Goal: Task Accomplishment & Management: Check status

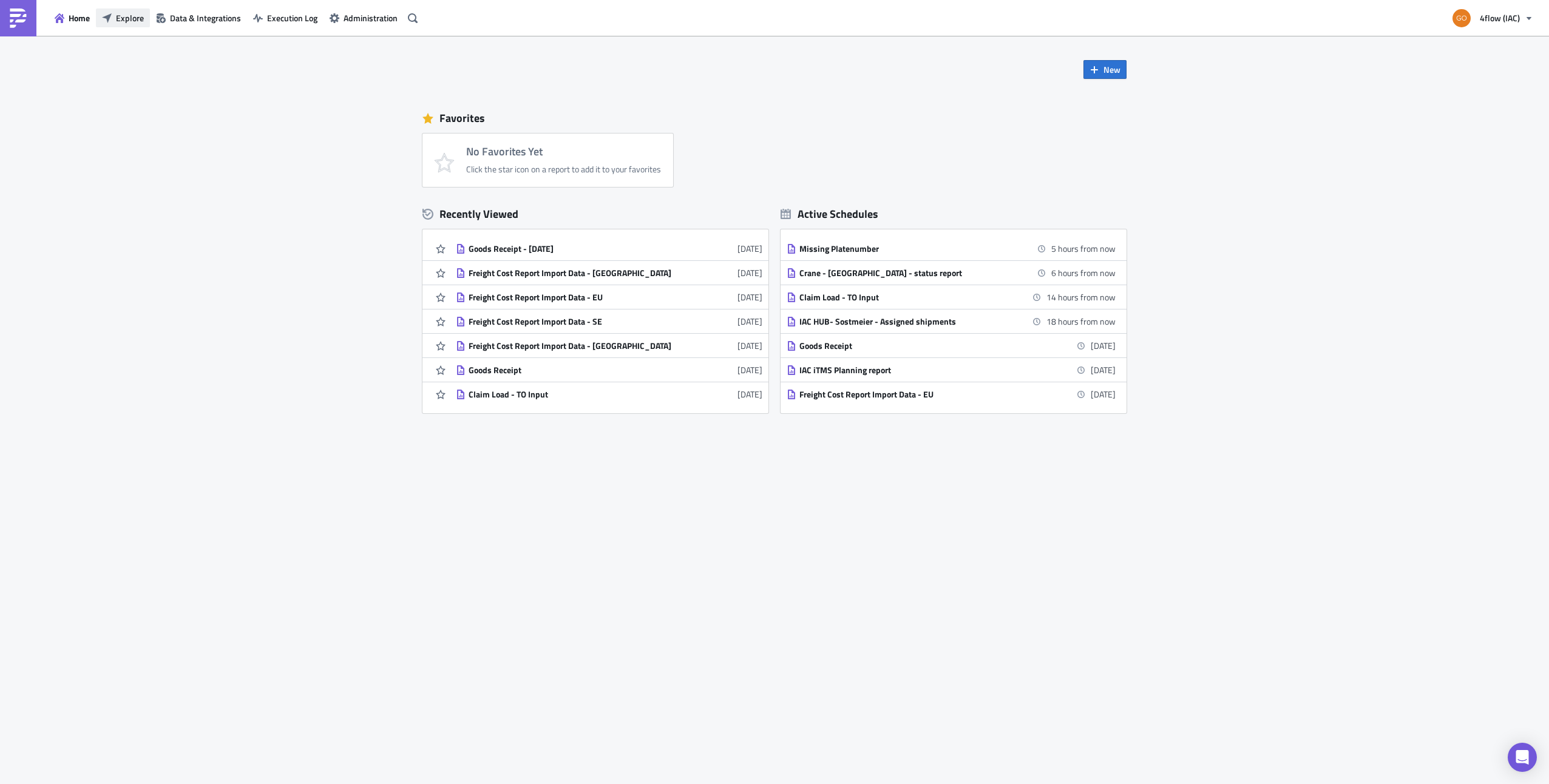
click at [115, 18] on button "Explore" at bounding box center [122, 18] width 54 height 19
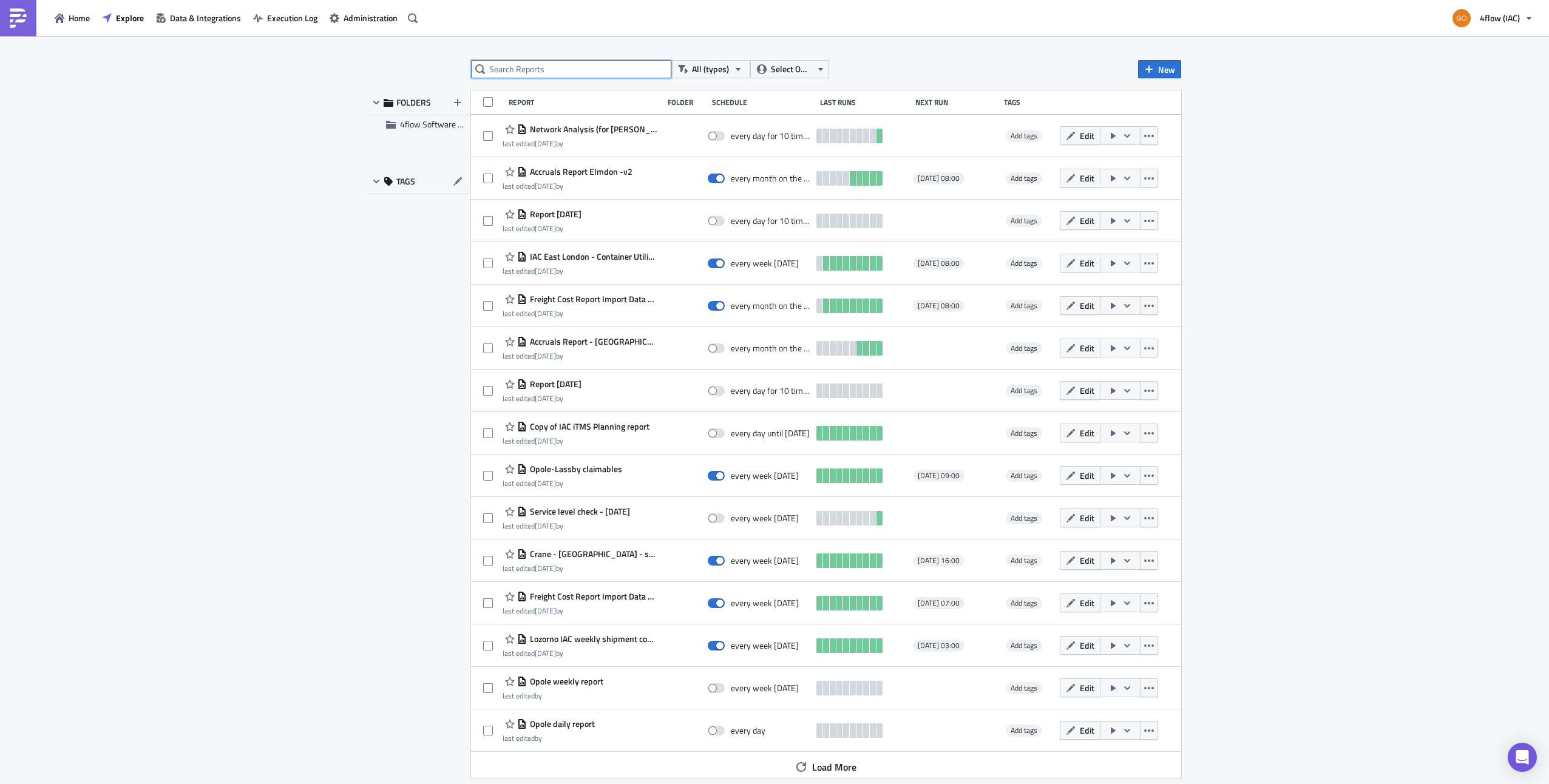
click at [548, 68] on input "text" at bounding box center [571, 69] width 200 height 18
type input "elmdon"
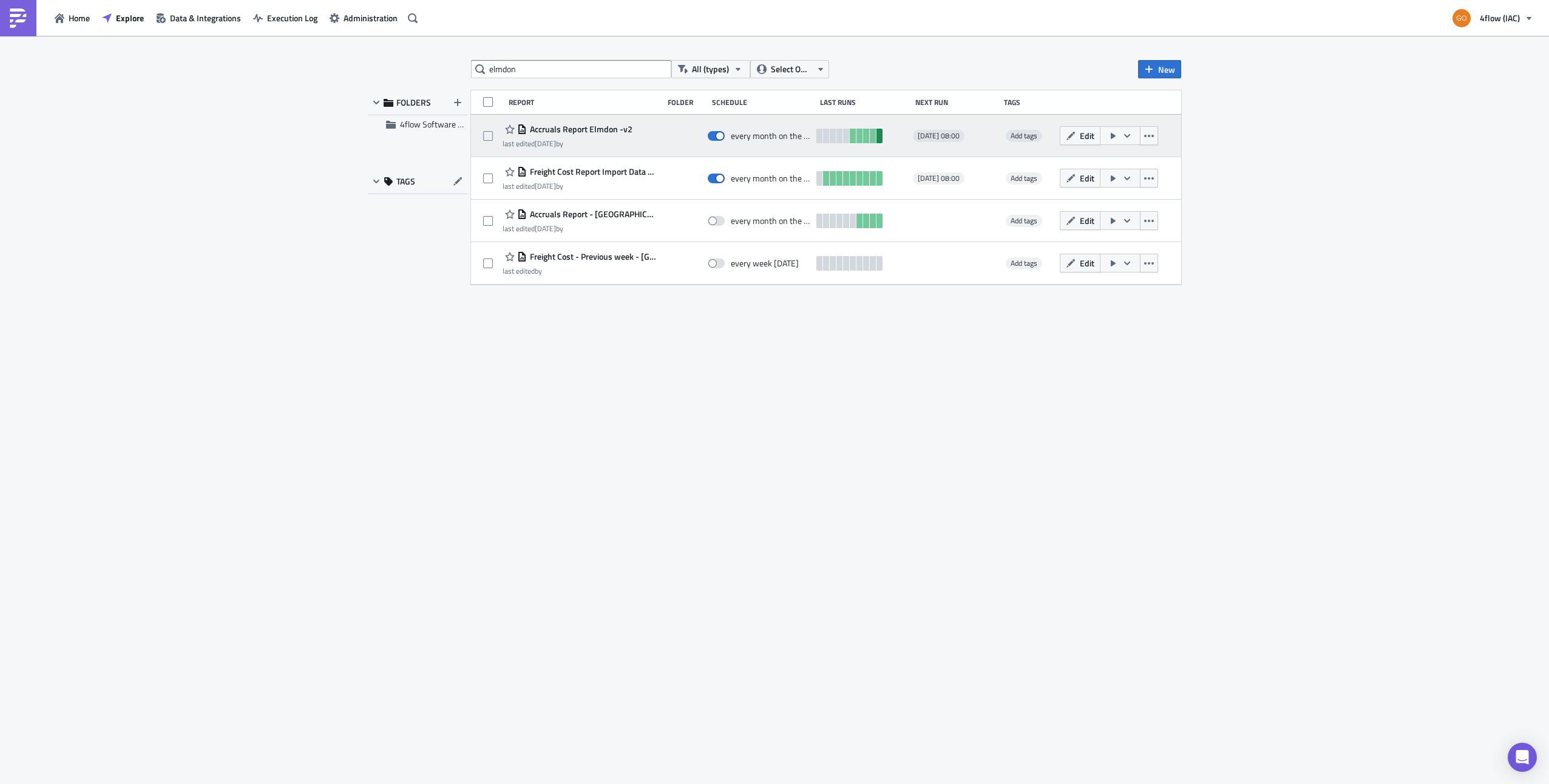
click at [880, 138] on link at bounding box center [879, 136] width 6 height 15
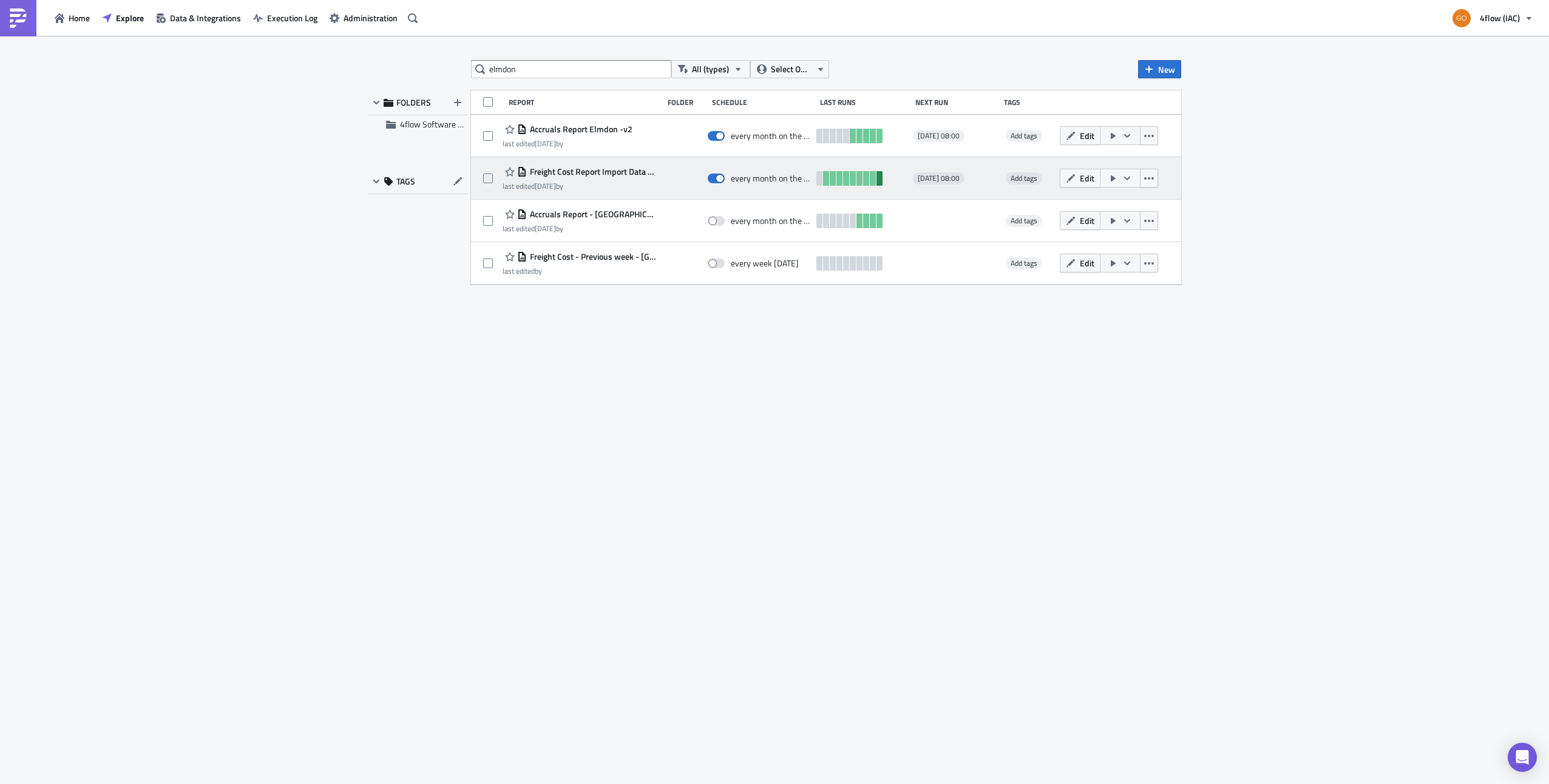
click at [879, 180] on link at bounding box center [879, 178] width 6 height 15
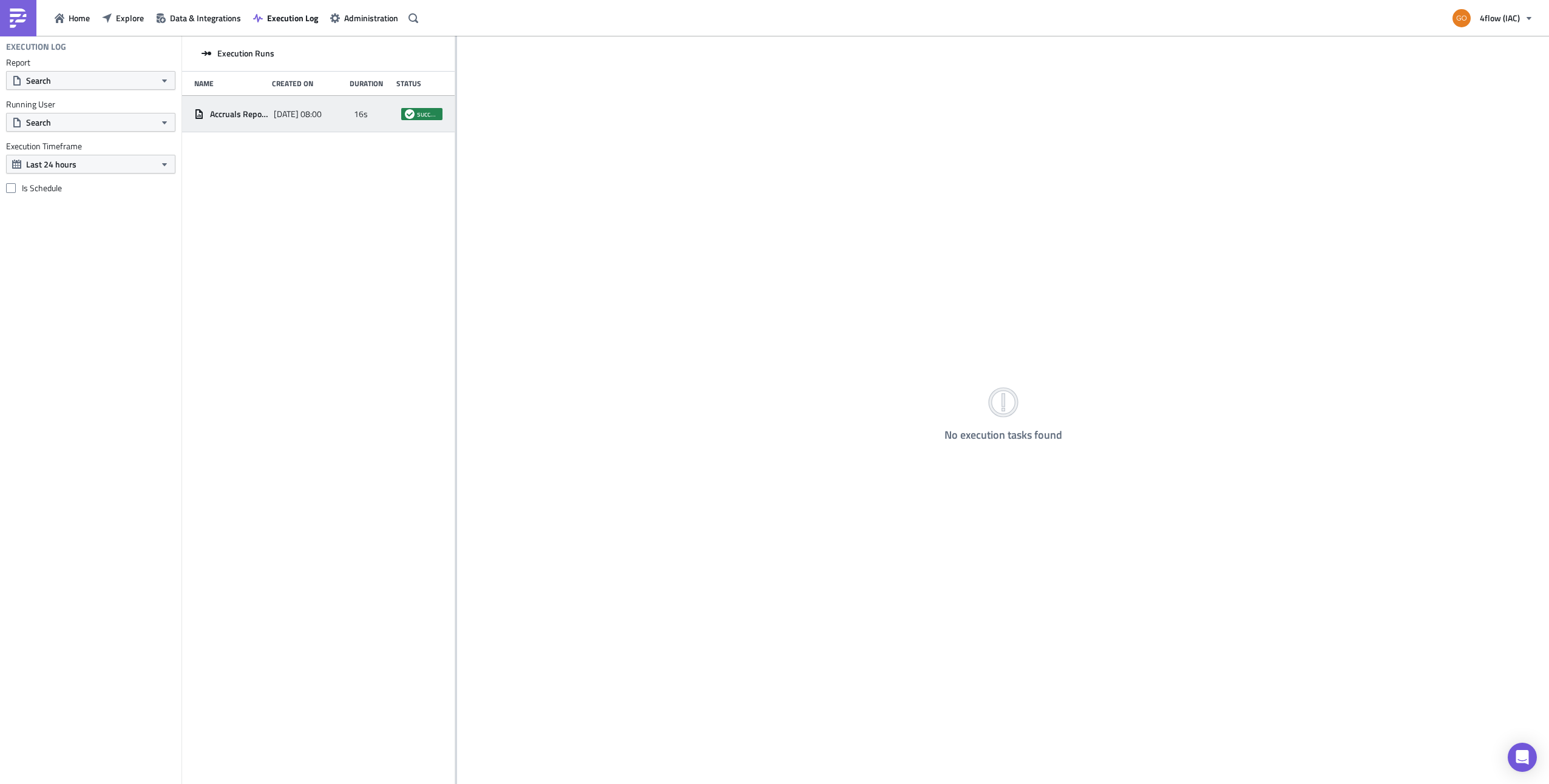
click at [313, 113] on span "[DATE] 08:00" at bounding box center [298, 113] width 48 height 11
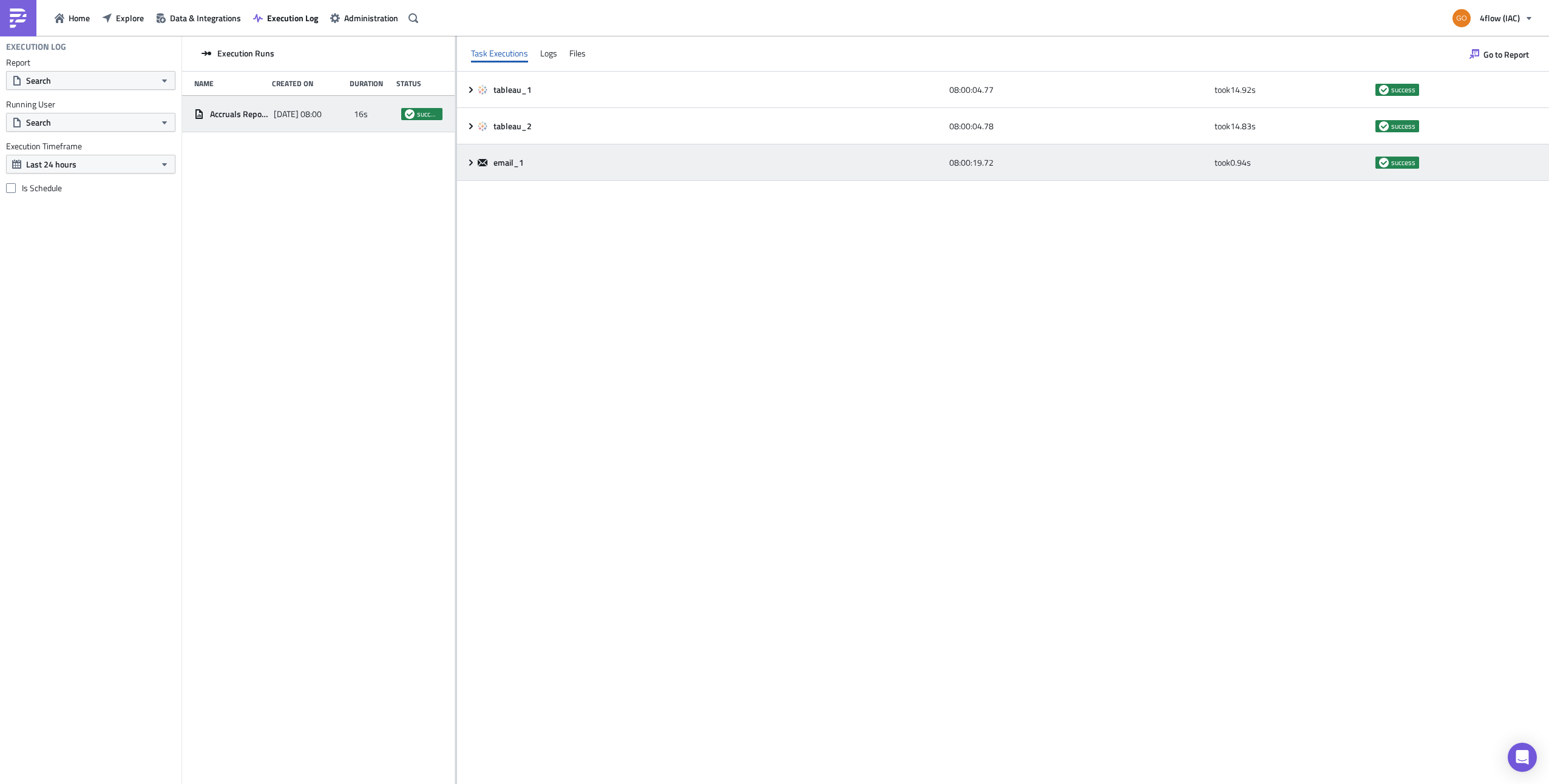
click at [467, 162] on icon at bounding box center [470, 162] width 10 height 10
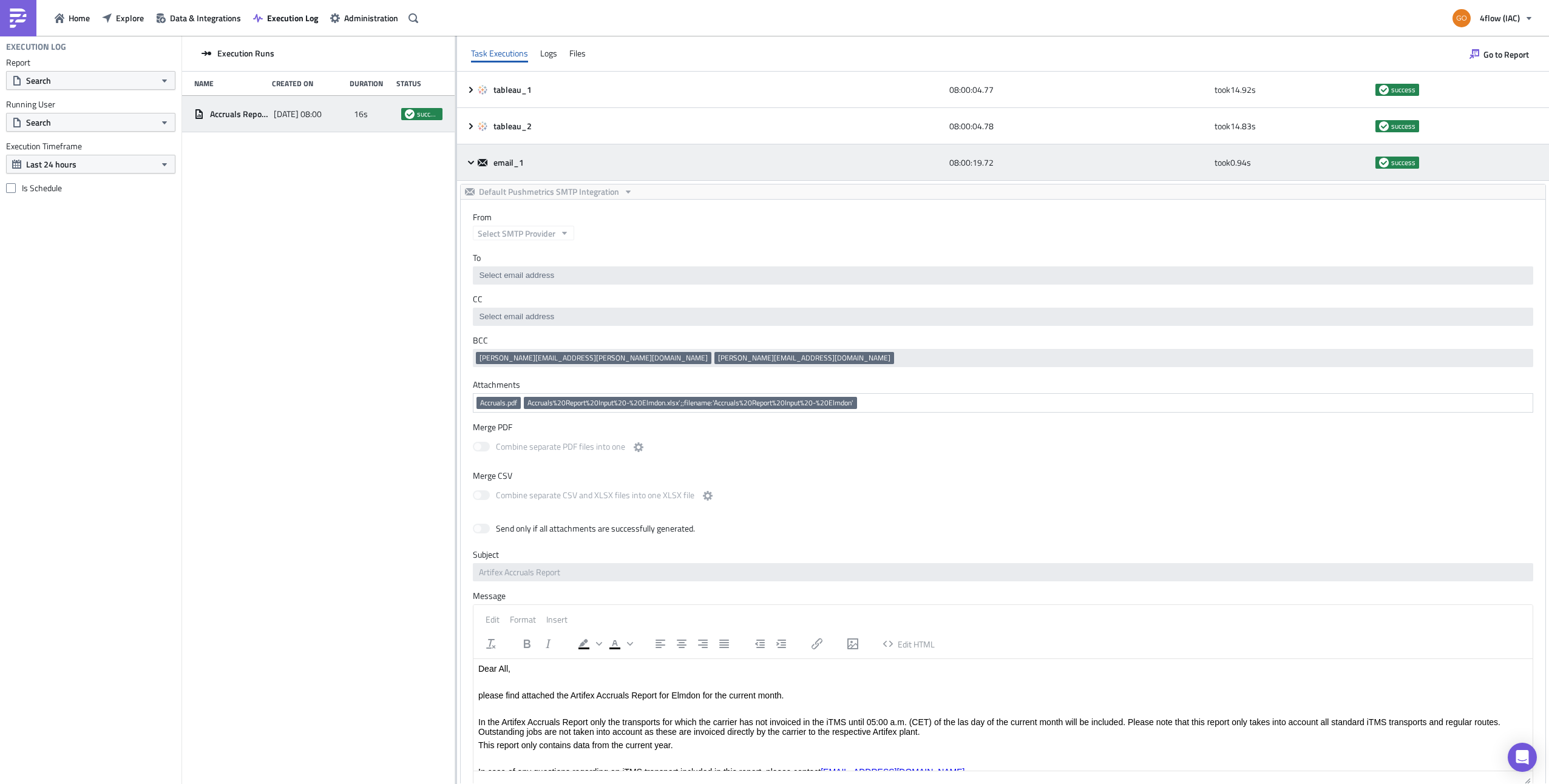
click at [470, 162] on icon at bounding box center [471, 162] width 6 height 4
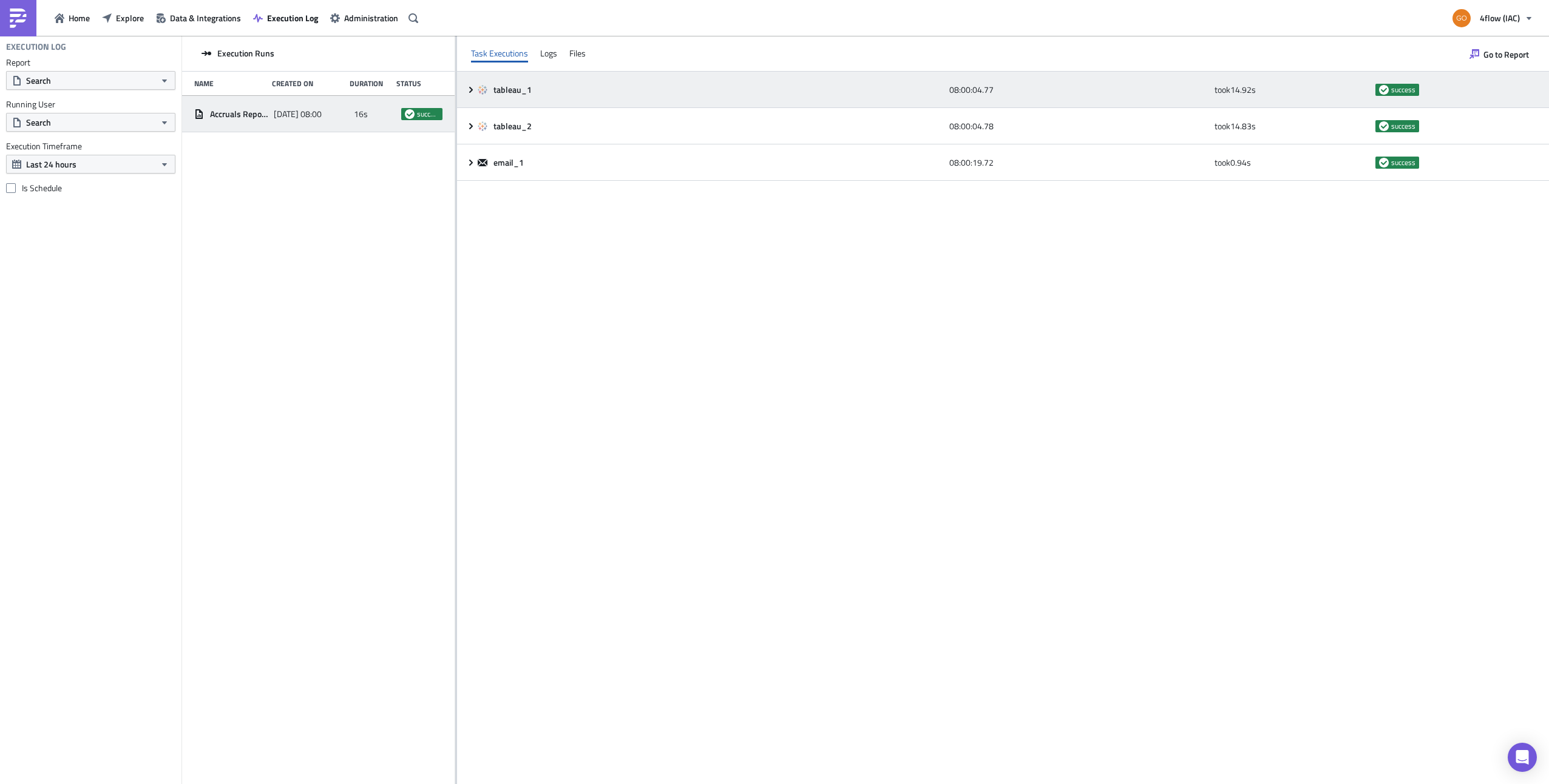
click at [470, 93] on icon at bounding box center [470, 89] width 10 height 10
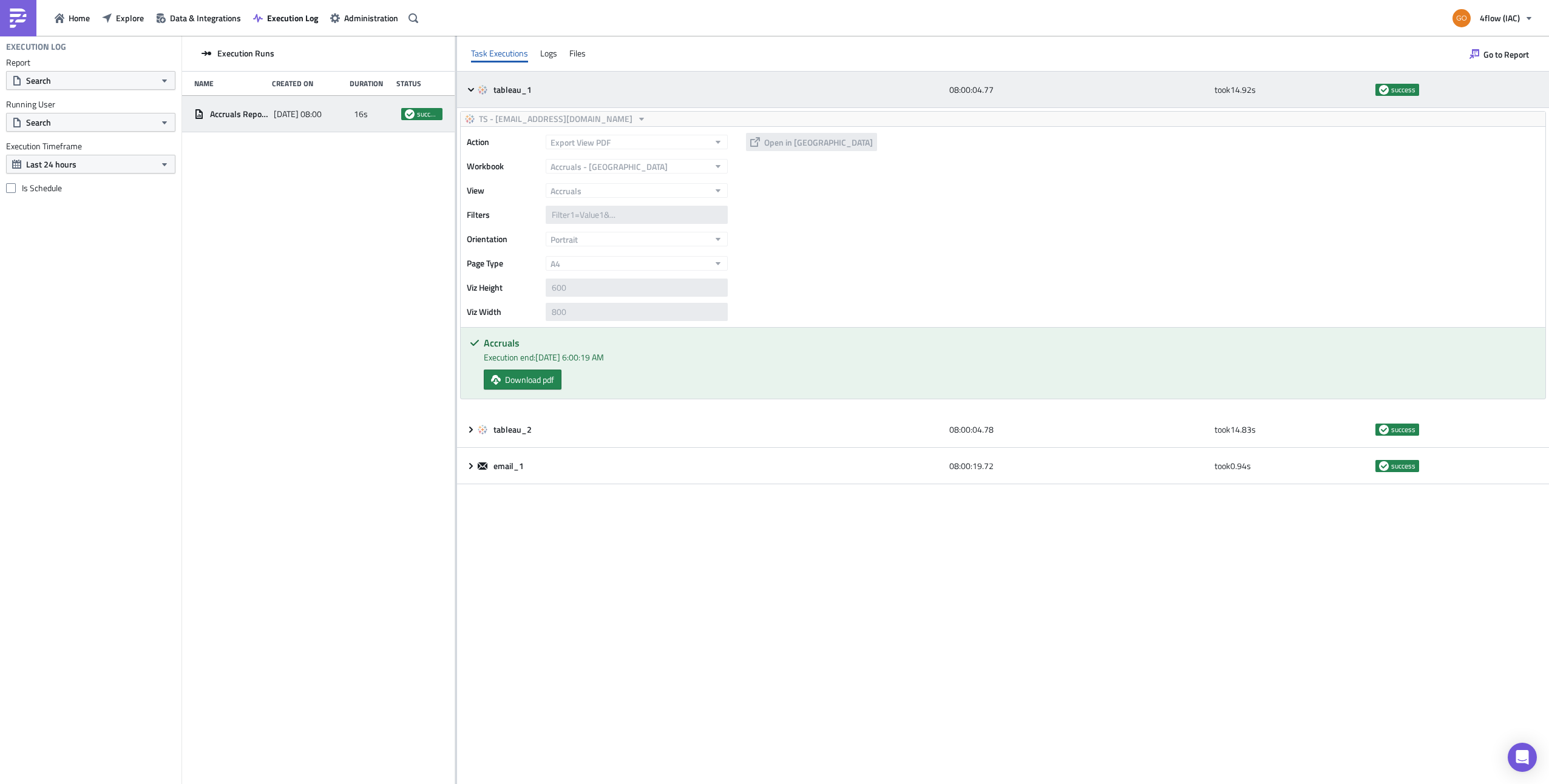
click at [470, 93] on icon at bounding box center [470, 89] width 10 height 10
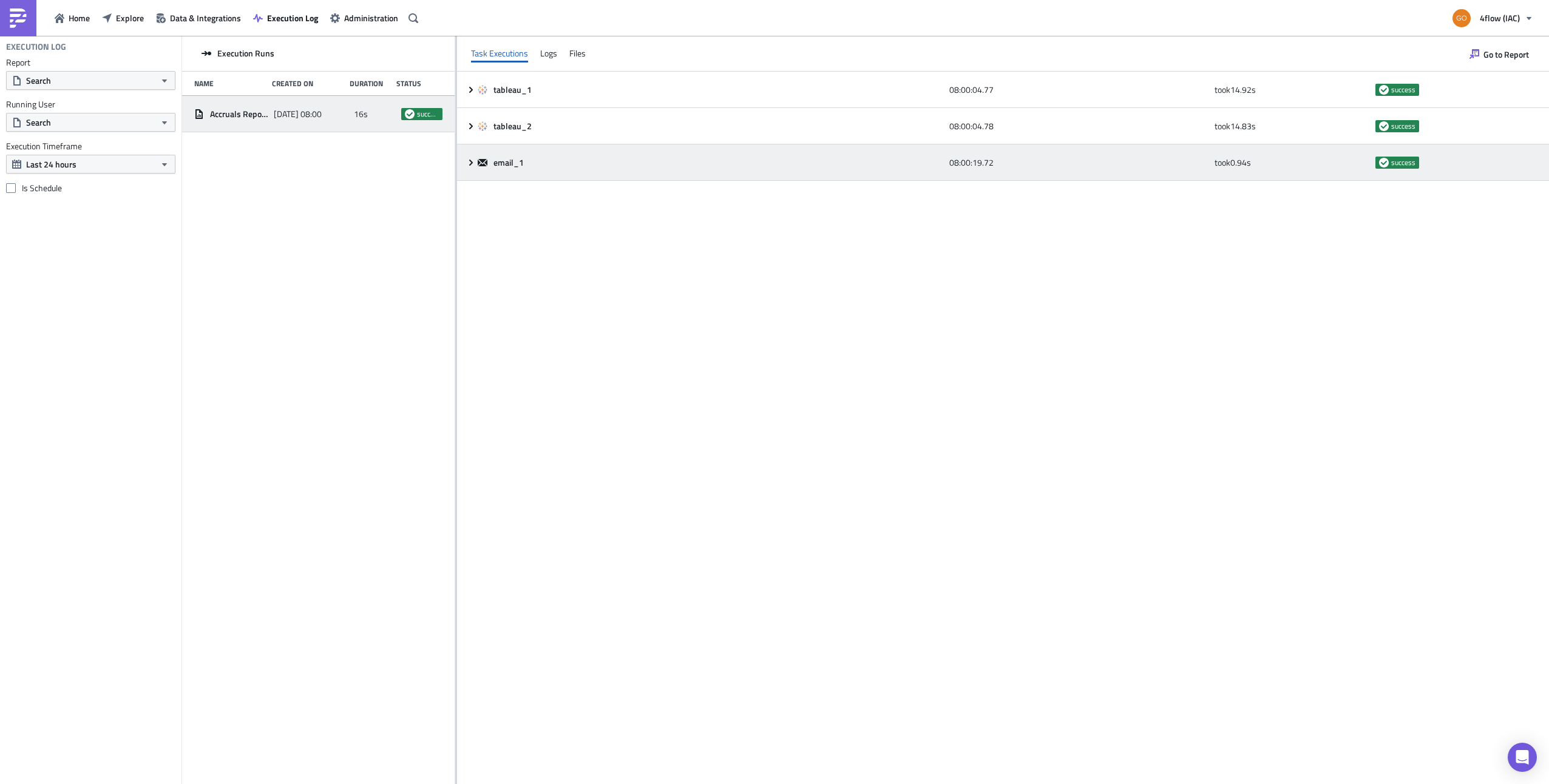
click at [470, 169] on div "email_1 08:00:19.72 took 0.94 s success" at bounding box center [1003, 162] width 1092 height 36
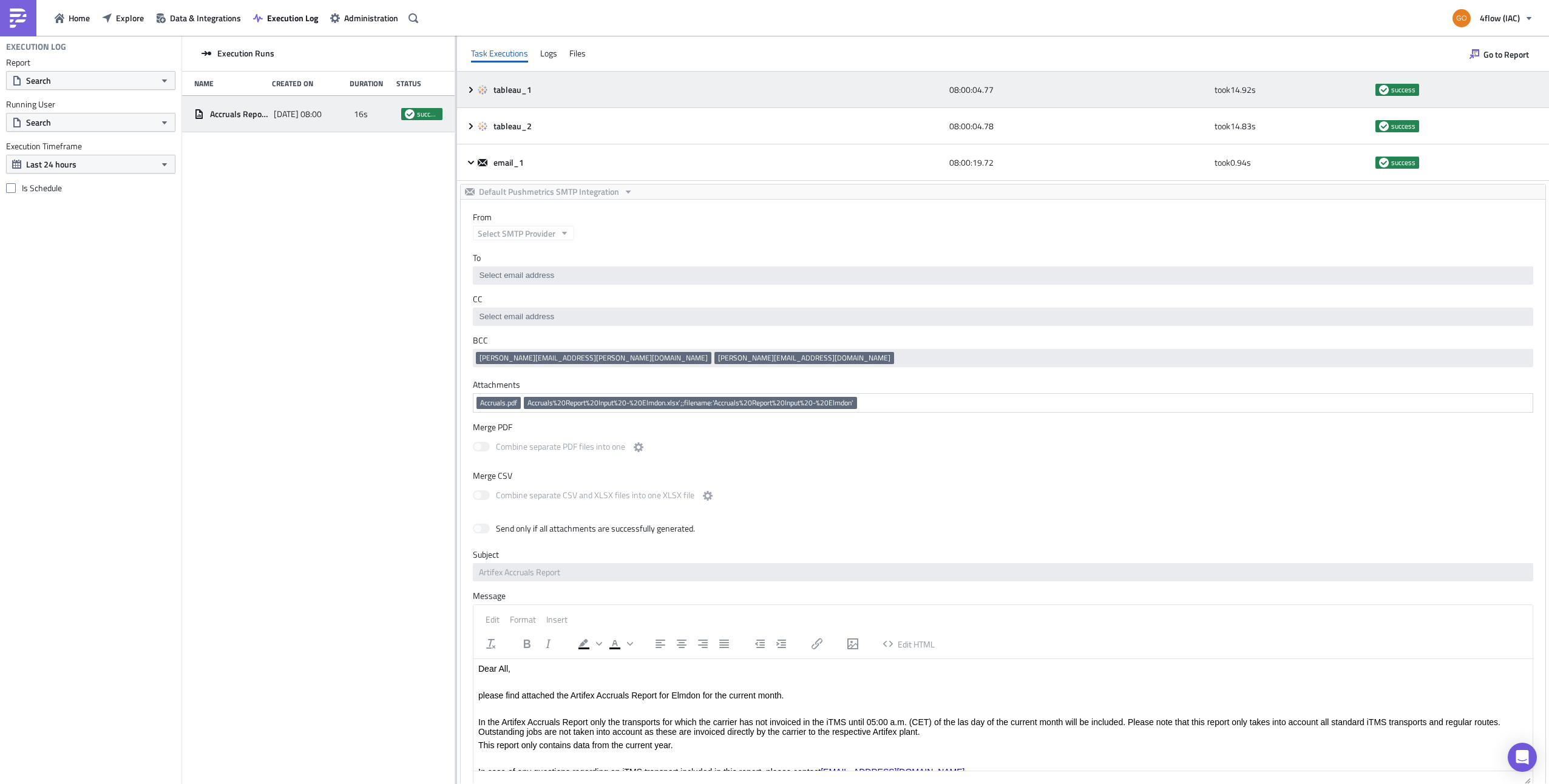
click at [472, 82] on div "tableau_1 08:00:04.77 took 14.92 s success" at bounding box center [1003, 89] width 1092 height 36
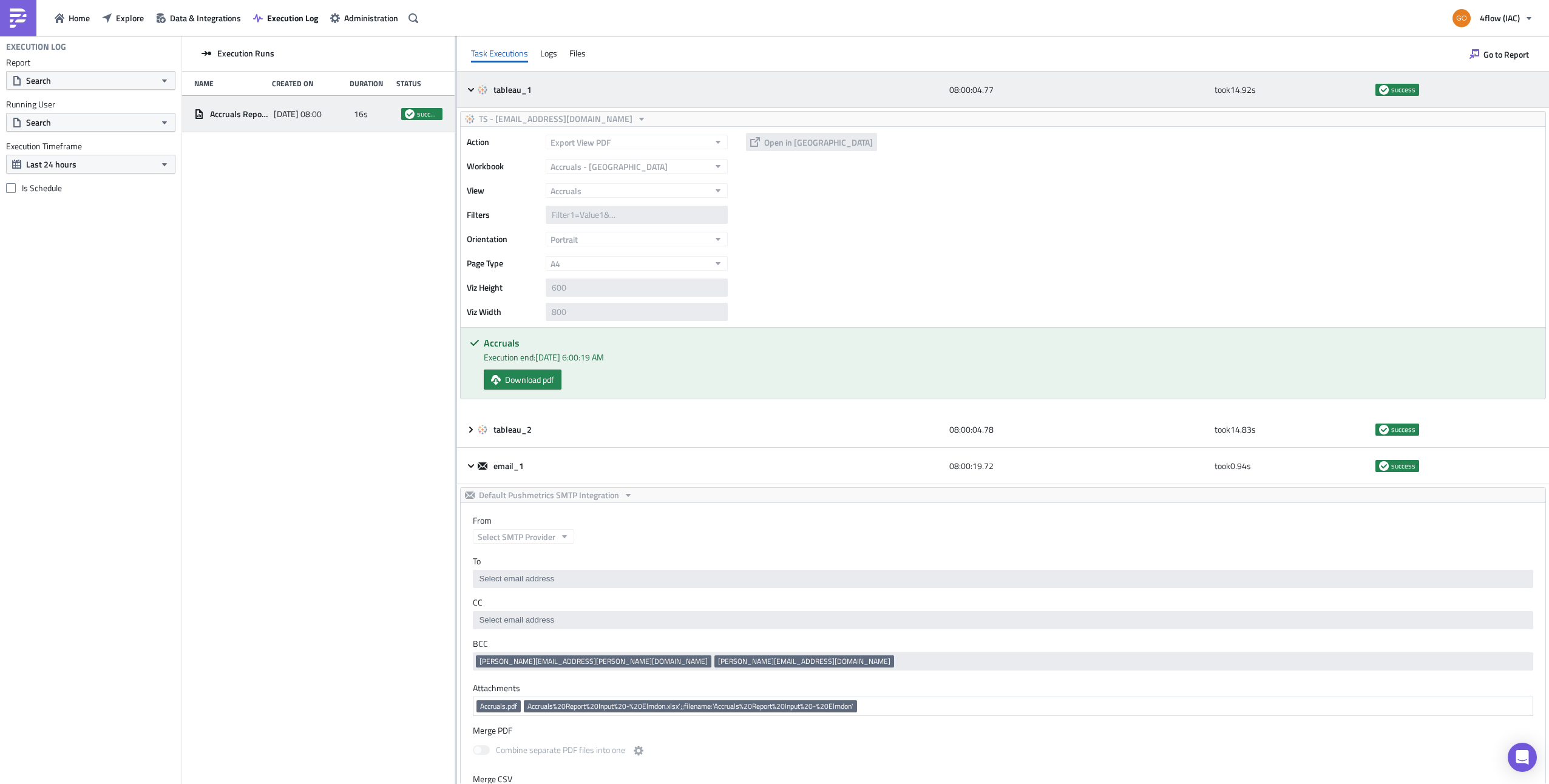
click at [469, 89] on icon at bounding box center [471, 89] width 6 height 4
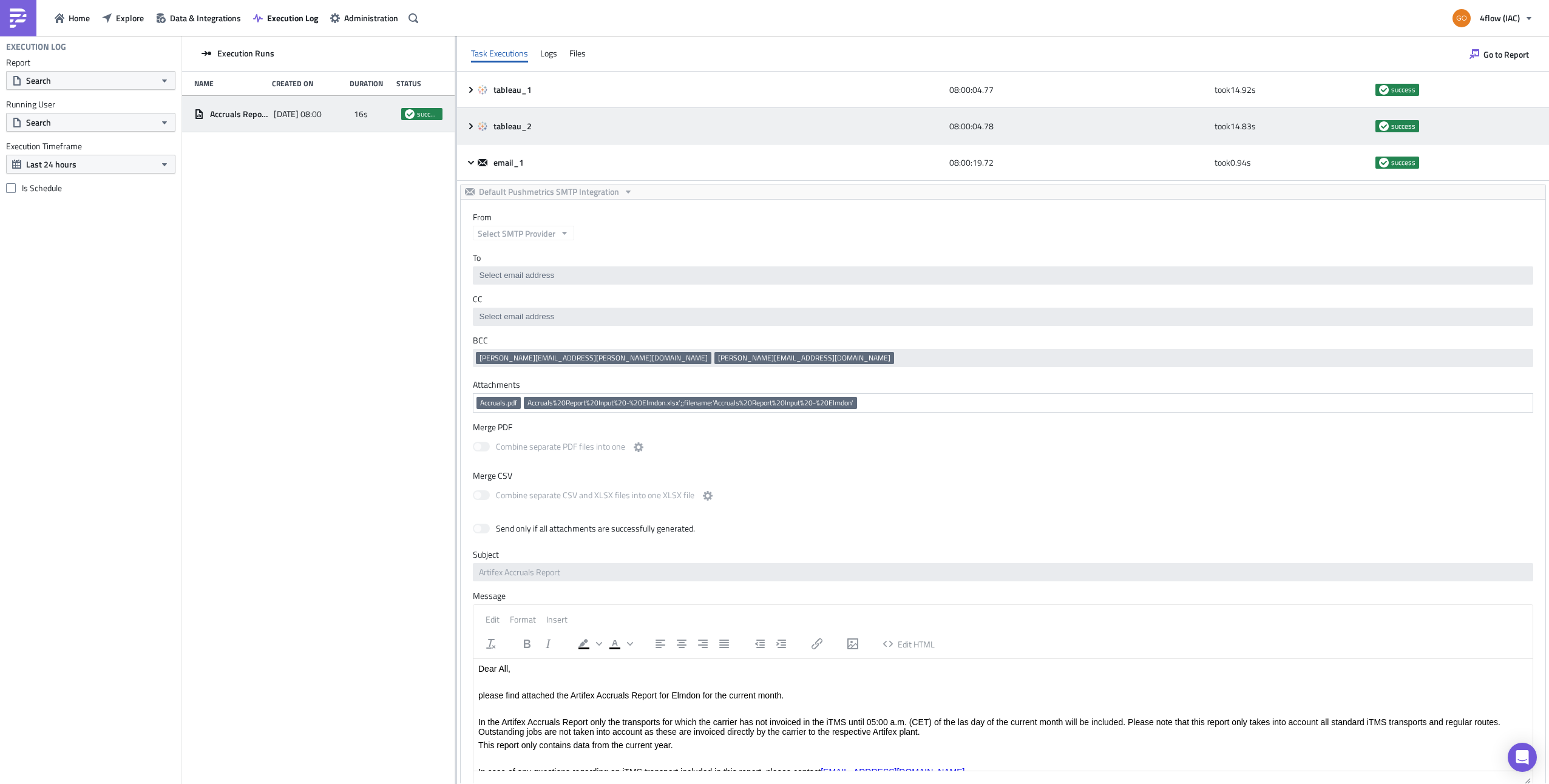
click at [474, 121] on icon at bounding box center [470, 125] width 10 height 10
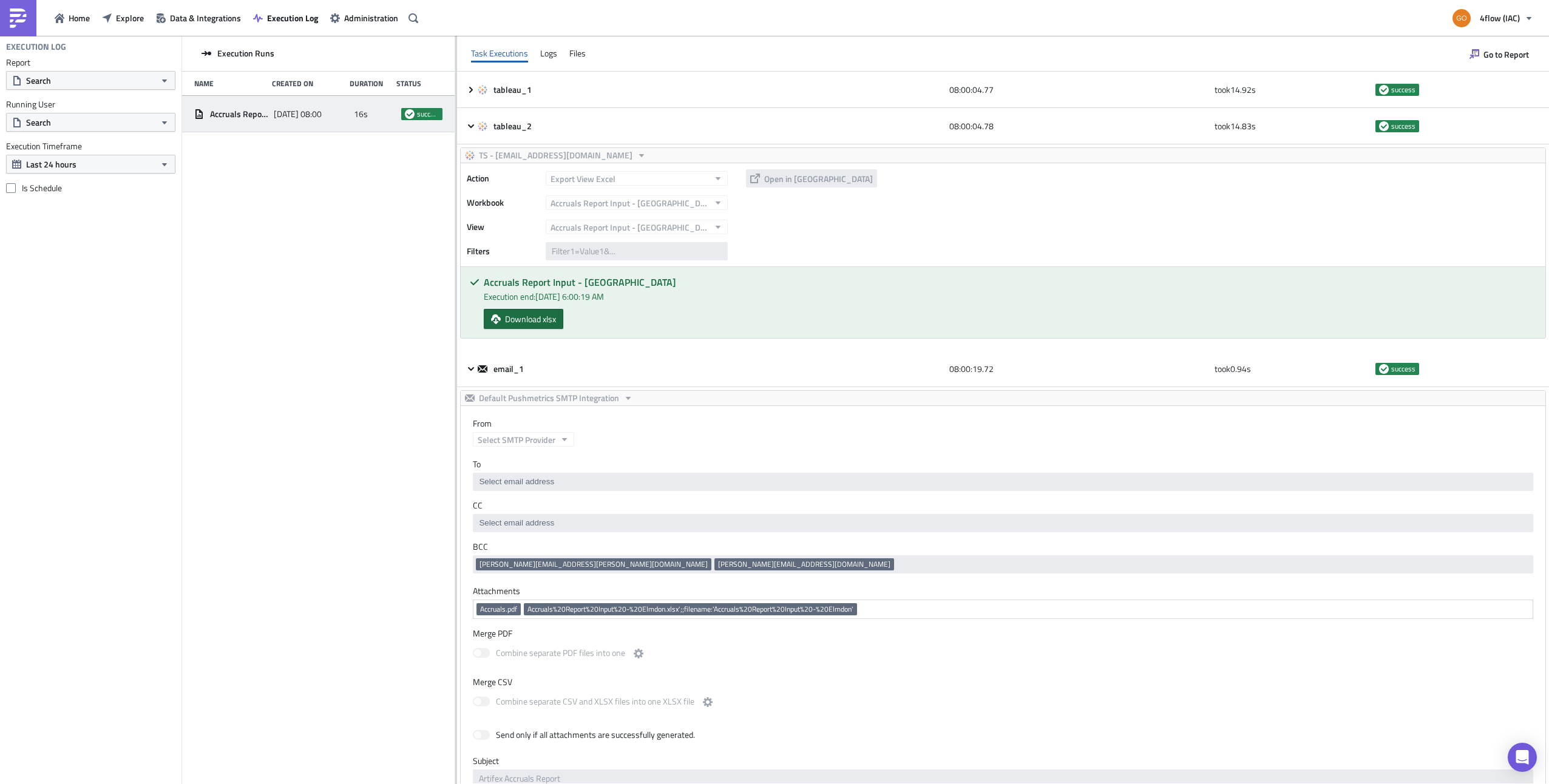
click at [524, 321] on span "Download xlsx" at bounding box center [530, 319] width 51 height 13
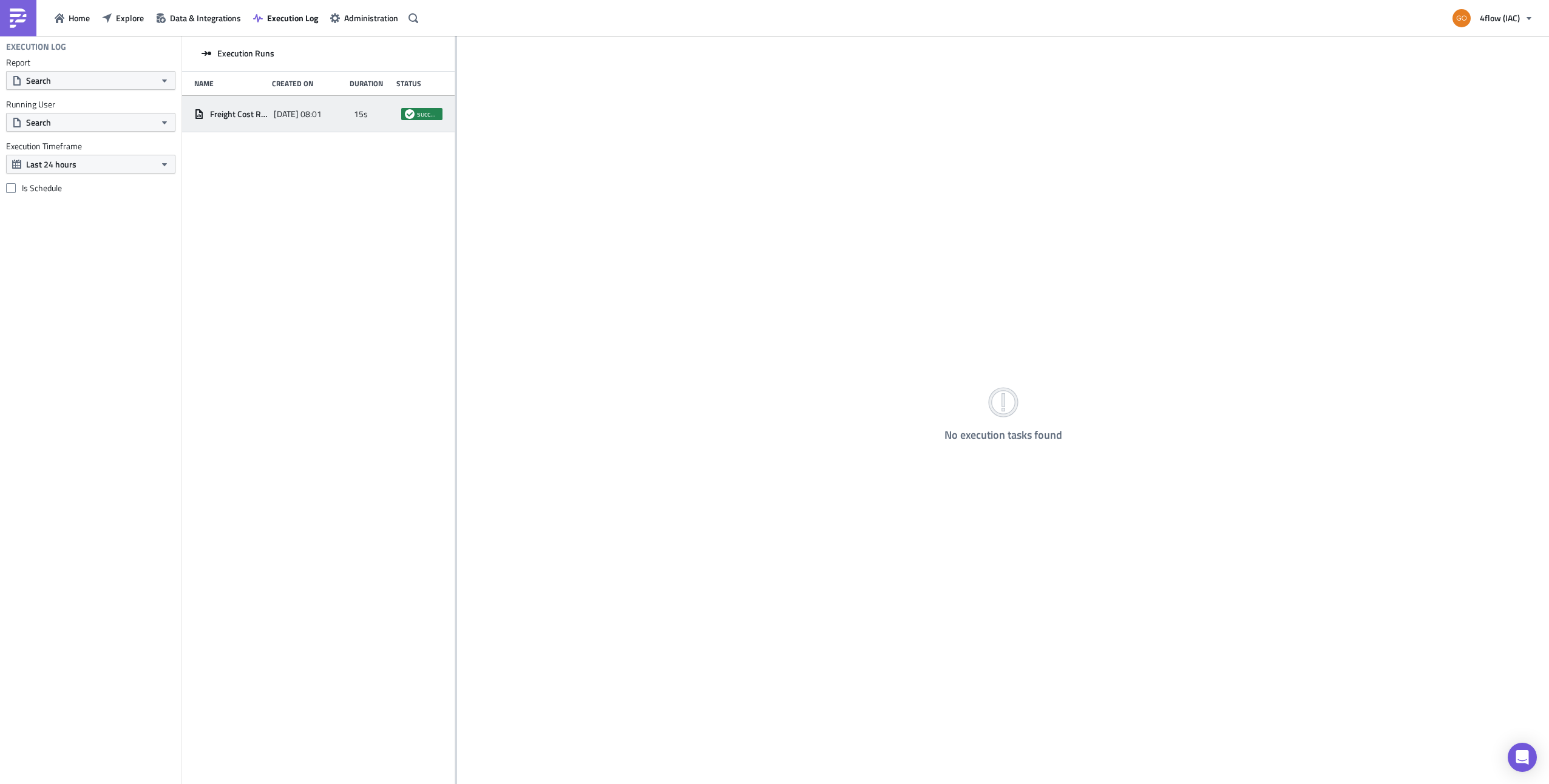
click at [250, 115] on span "Freight Cost Report Import Data - [GEOGRAPHIC_DATA]" at bounding box center [238, 113] width 58 height 11
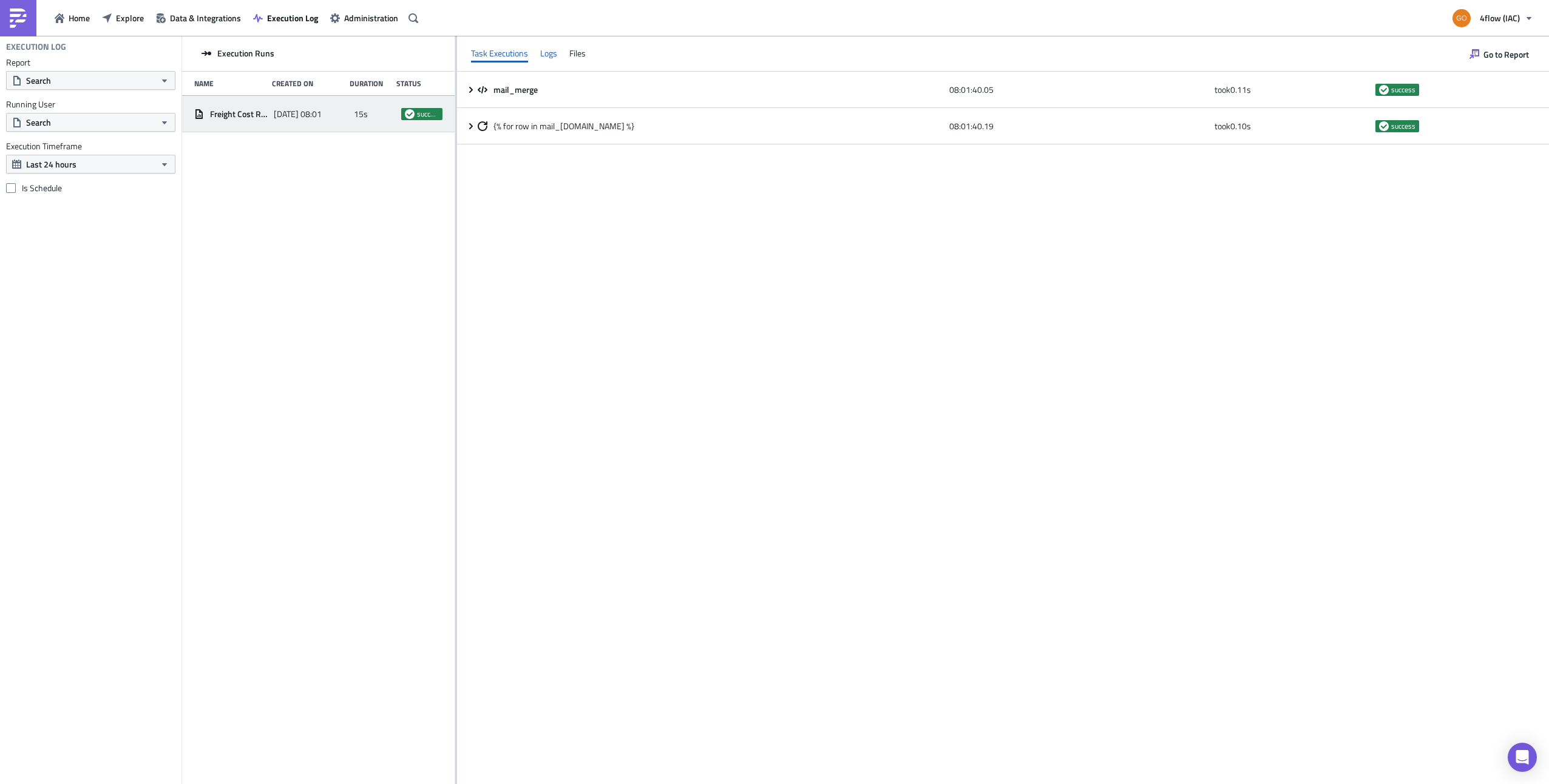
click at [548, 49] on div "Logs" at bounding box center [548, 53] width 17 height 18
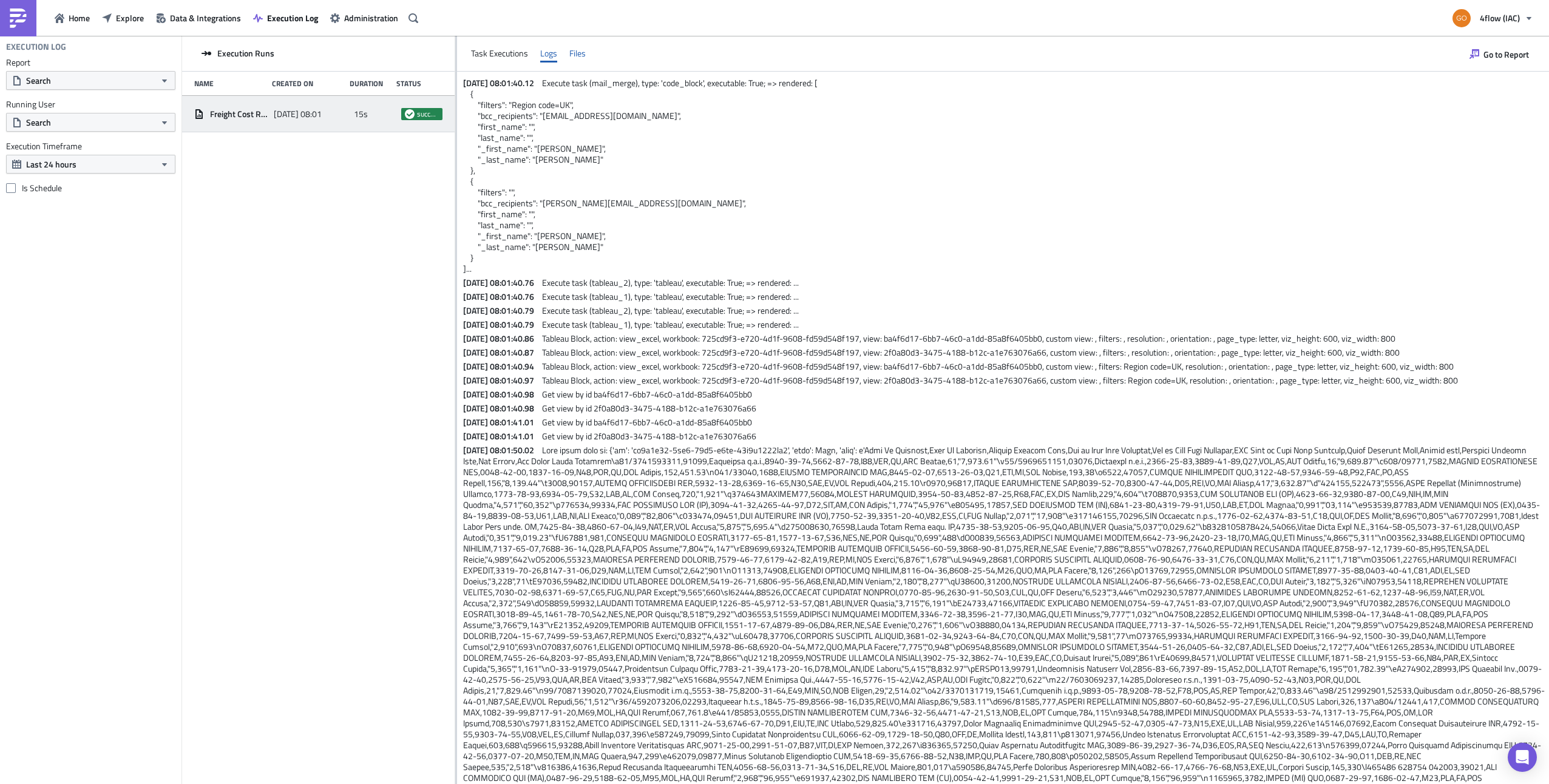
click at [581, 56] on div "Files" at bounding box center [578, 53] width 16 height 18
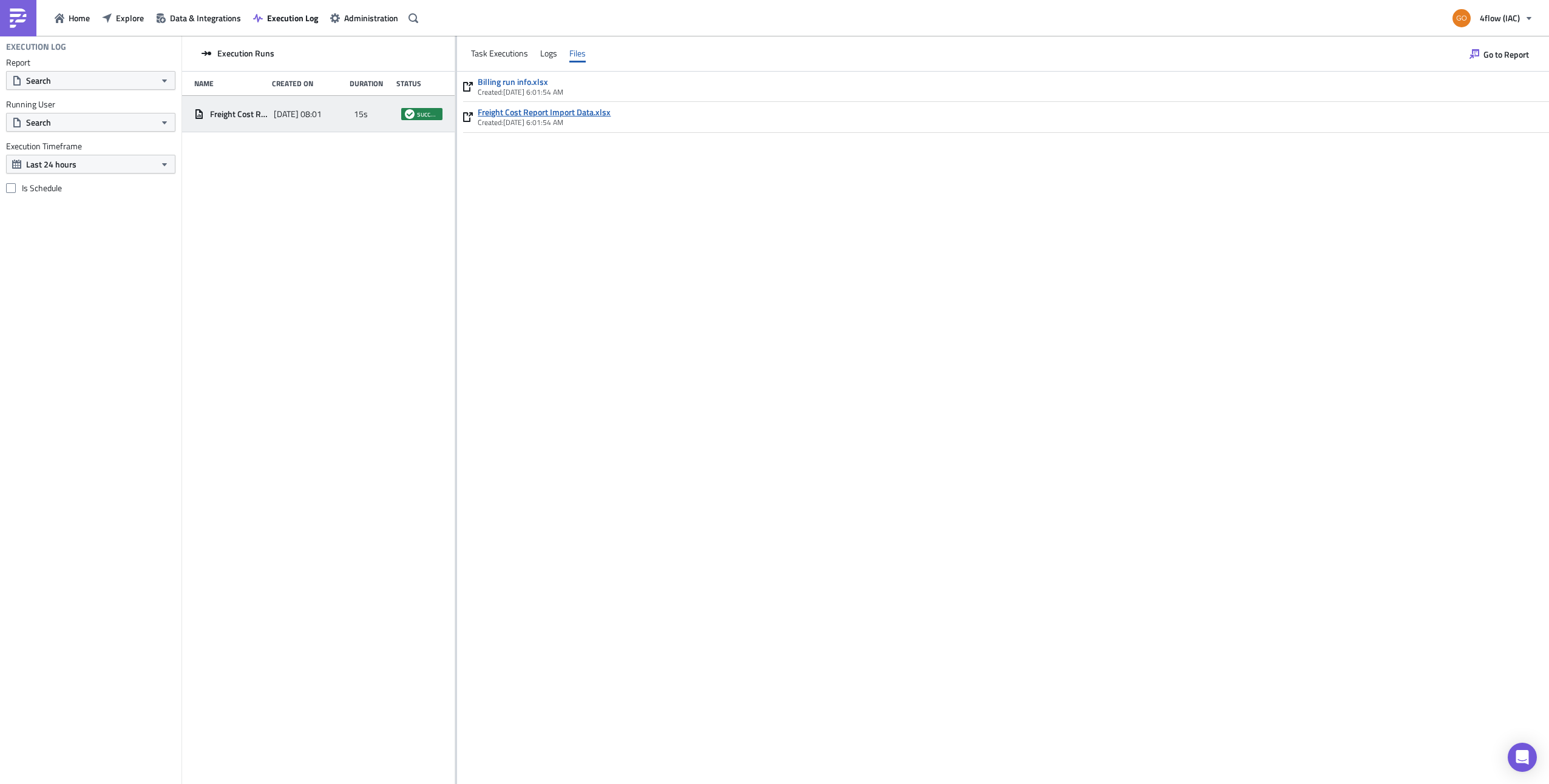
click at [528, 114] on link "Freight Cost Report Import Data.xlsx" at bounding box center [544, 112] width 133 height 11
click at [488, 55] on div "Task Executions" at bounding box center [500, 53] width 57 height 18
click at [545, 52] on div "Logs" at bounding box center [548, 53] width 17 height 18
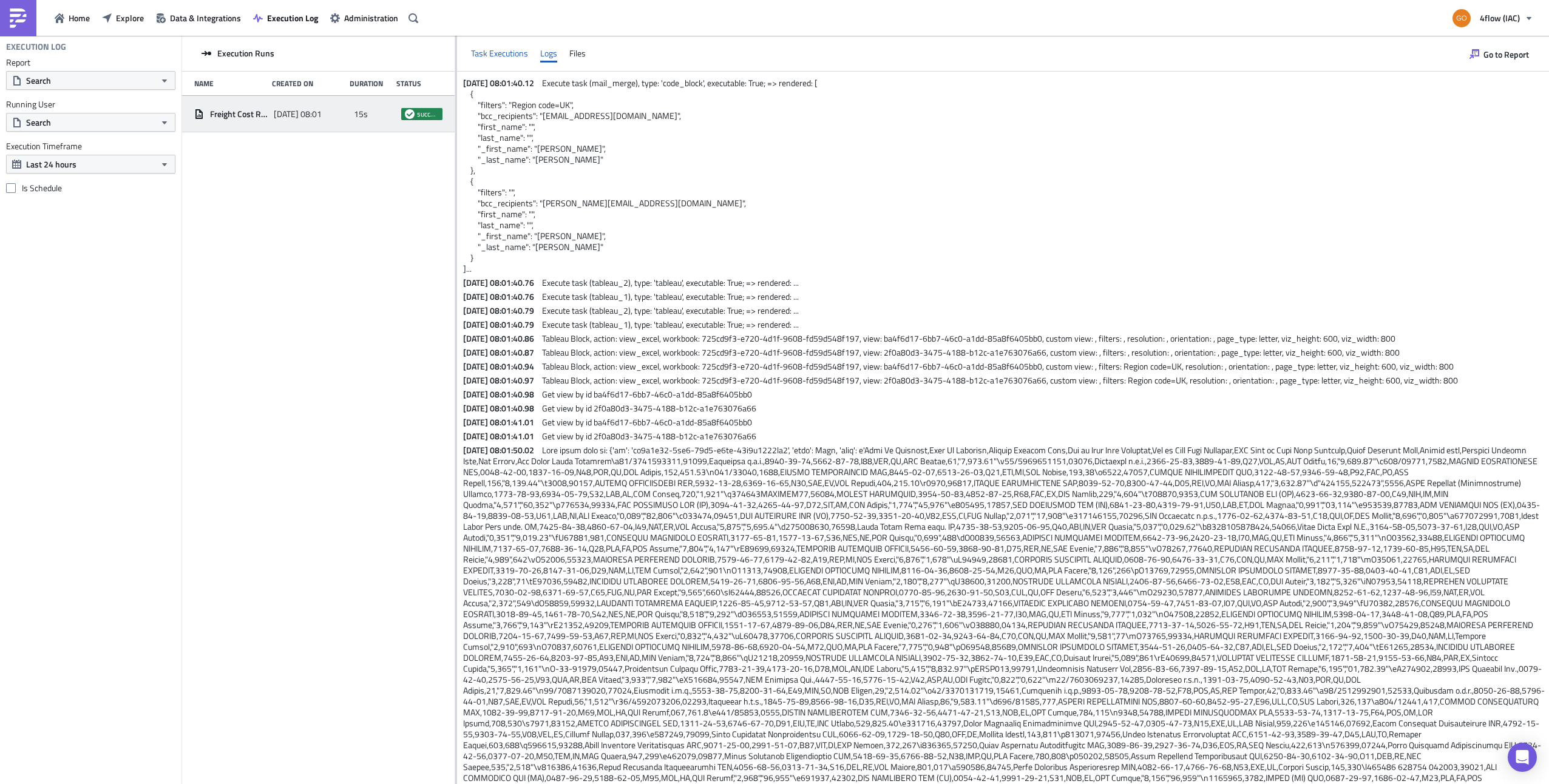
click at [513, 53] on div "Task Executions" at bounding box center [500, 53] width 57 height 18
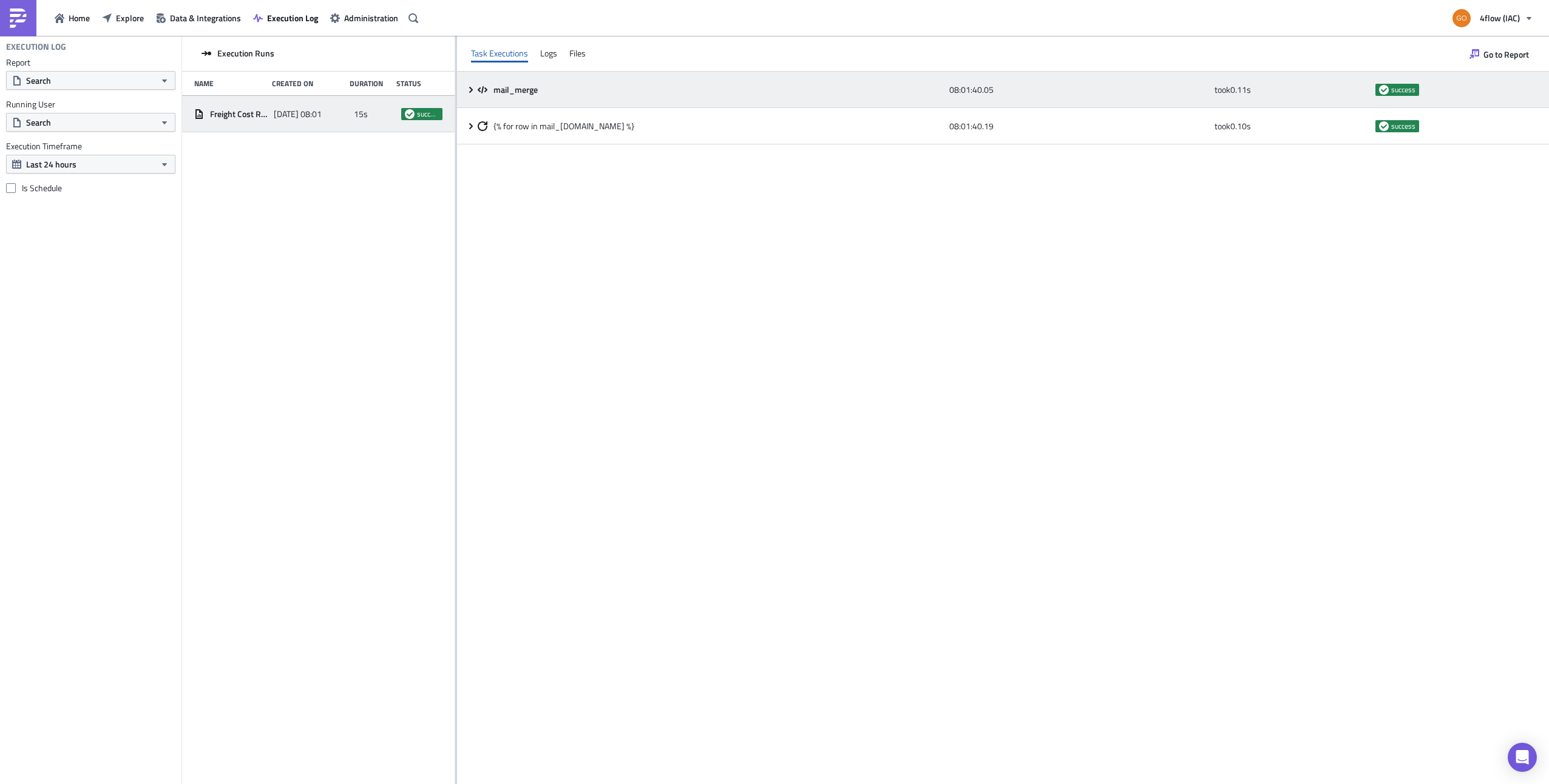
click at [474, 84] on div "mail_merge 08:01:40.05 took 0.11 s success" at bounding box center [1003, 89] width 1092 height 36
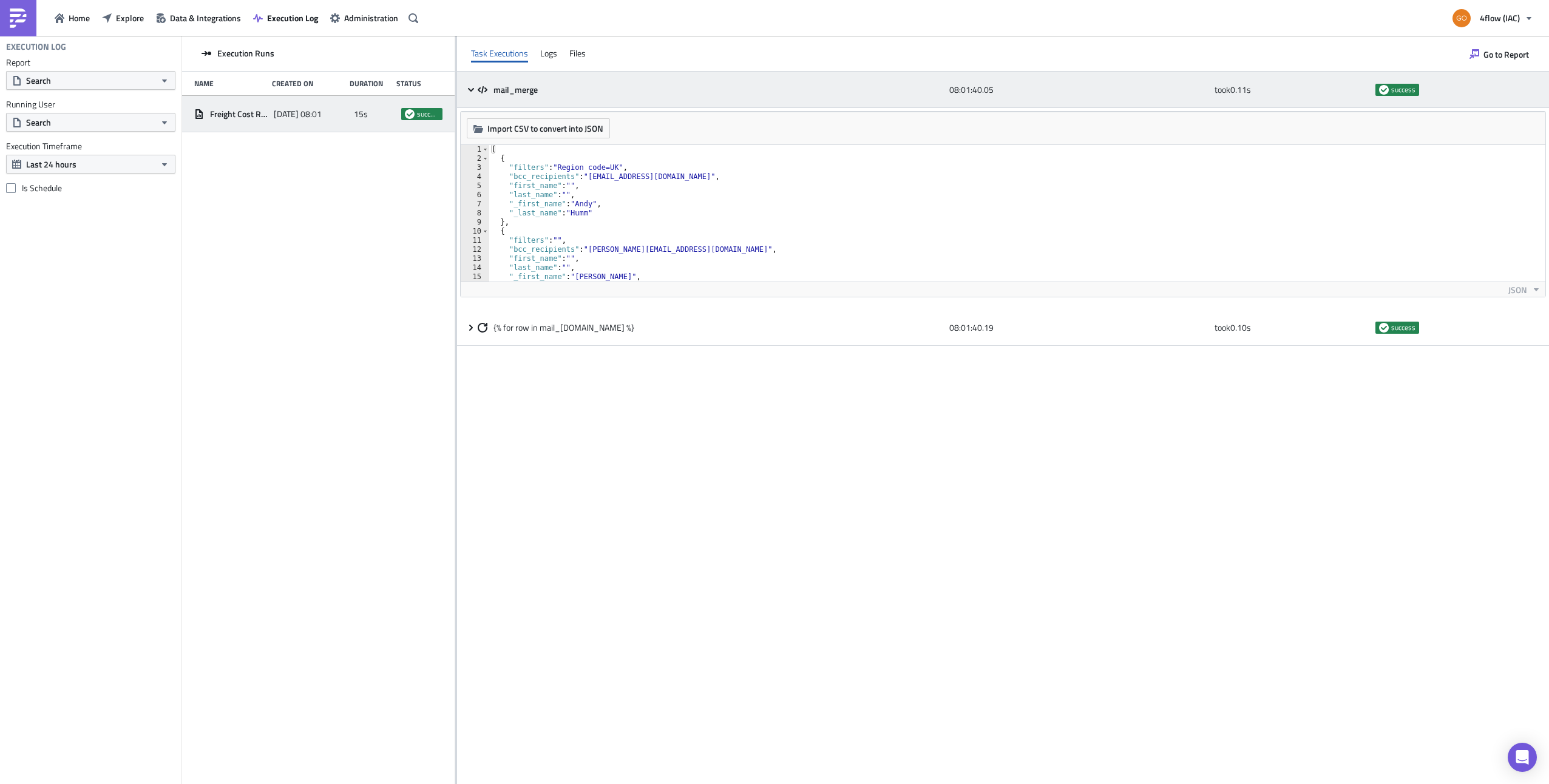
click at [471, 90] on icon at bounding box center [471, 89] width 6 height 4
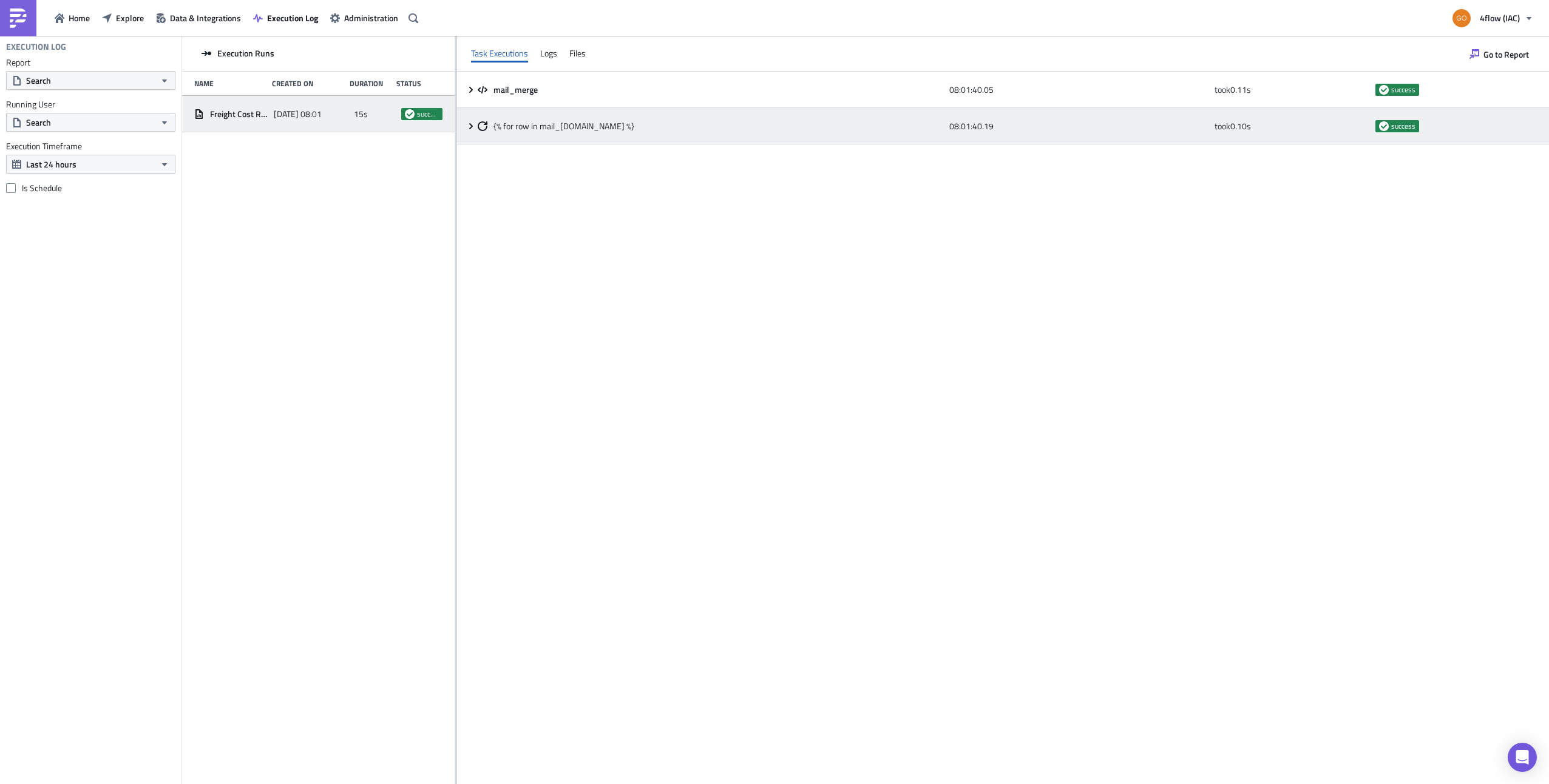
click at [472, 132] on div "{% for row in mail_[DOMAIN_NAME] %} 08:01:40.19 took 0.10 s success" at bounding box center [1003, 125] width 1092 height 36
click at [474, 124] on icon at bounding box center [470, 125] width 10 height 10
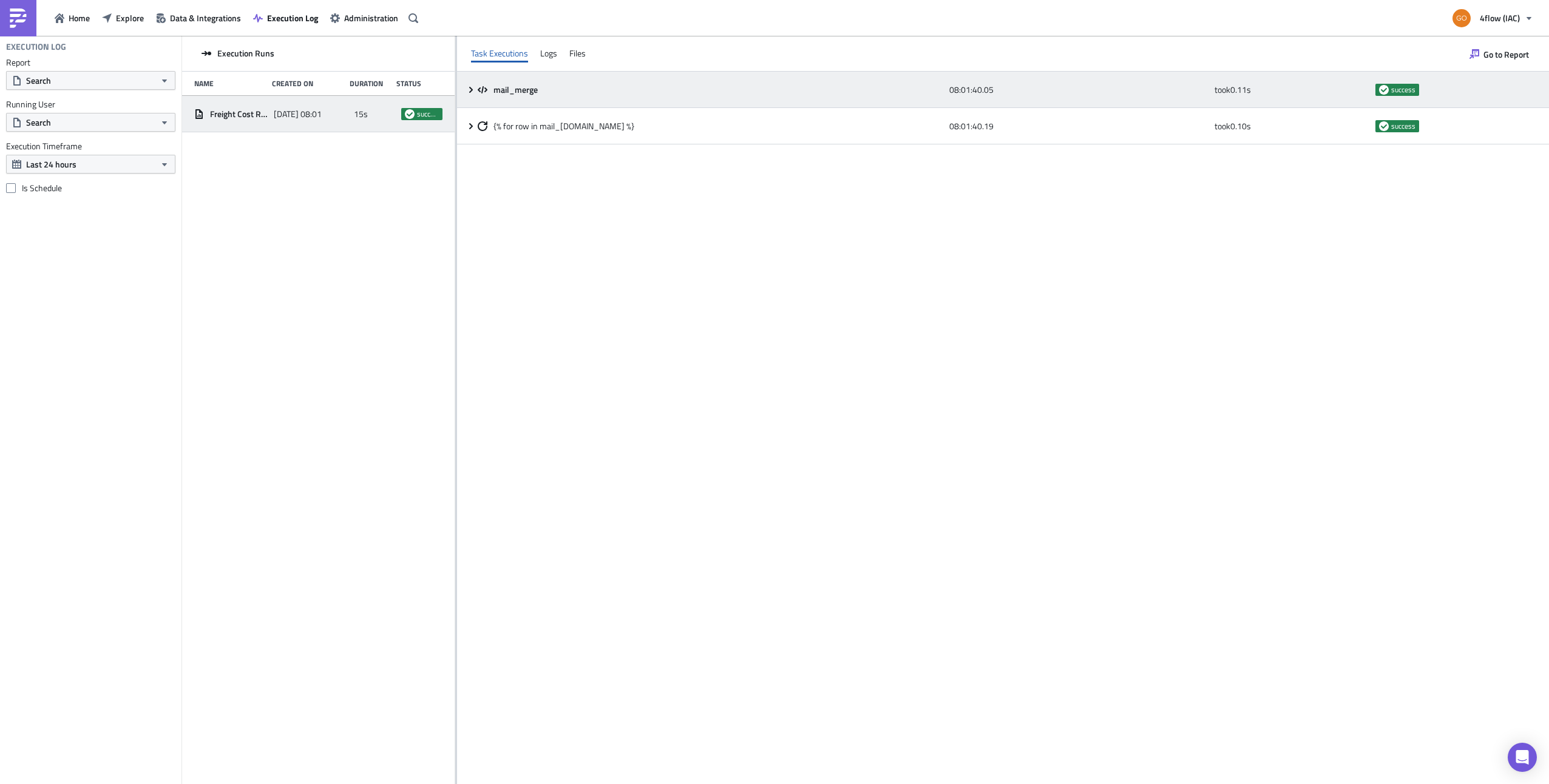
click at [469, 89] on icon at bounding box center [470, 89] width 10 height 10
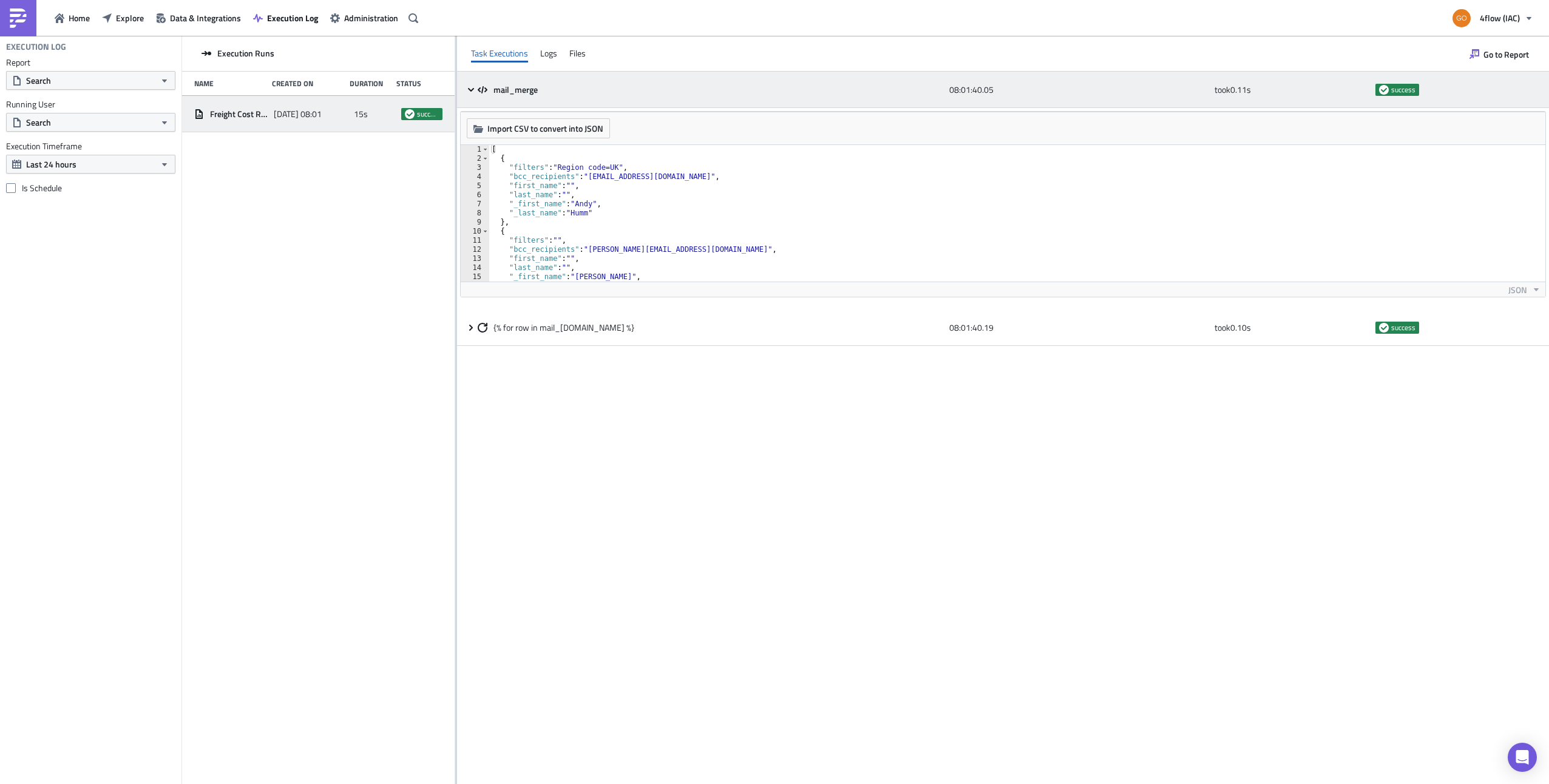
click at [471, 90] on icon at bounding box center [471, 89] width 6 height 4
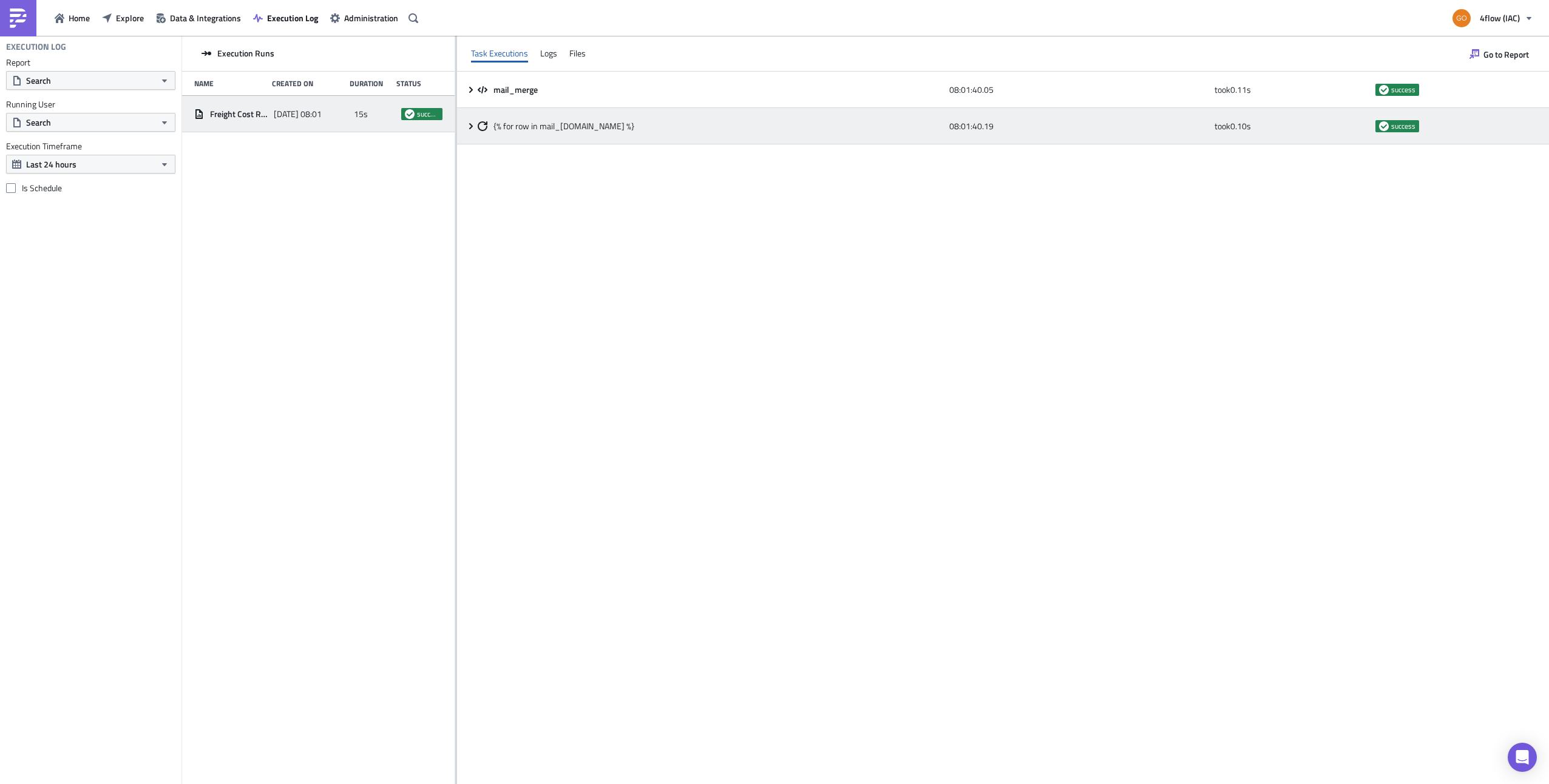
click at [473, 131] on div "{% for row in mail_[DOMAIN_NAME] %} 08:01:40.19 took 0.10 s success" at bounding box center [1003, 125] width 1092 height 36
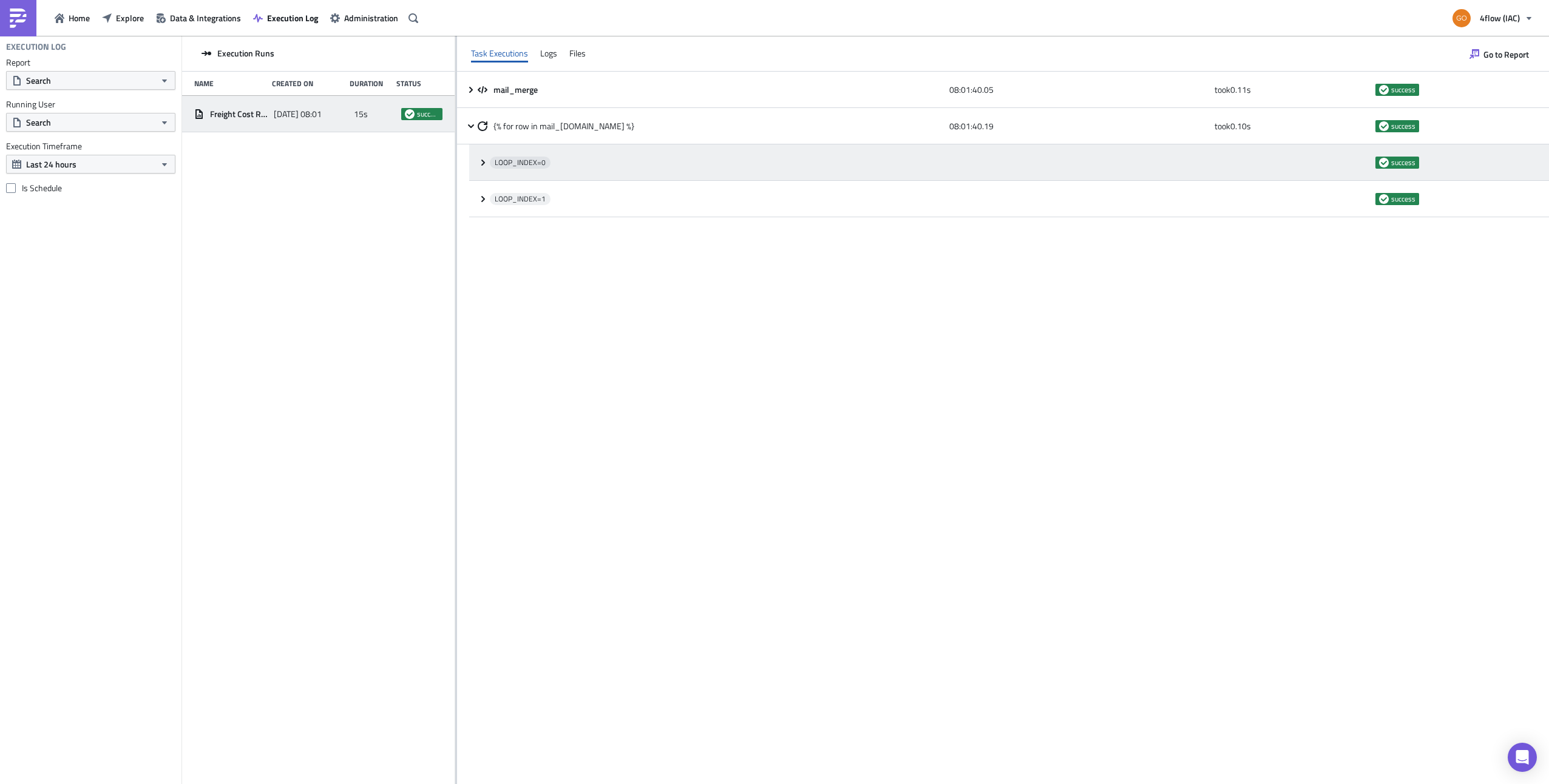
click at [488, 165] on icon at bounding box center [483, 162] width 10 height 10
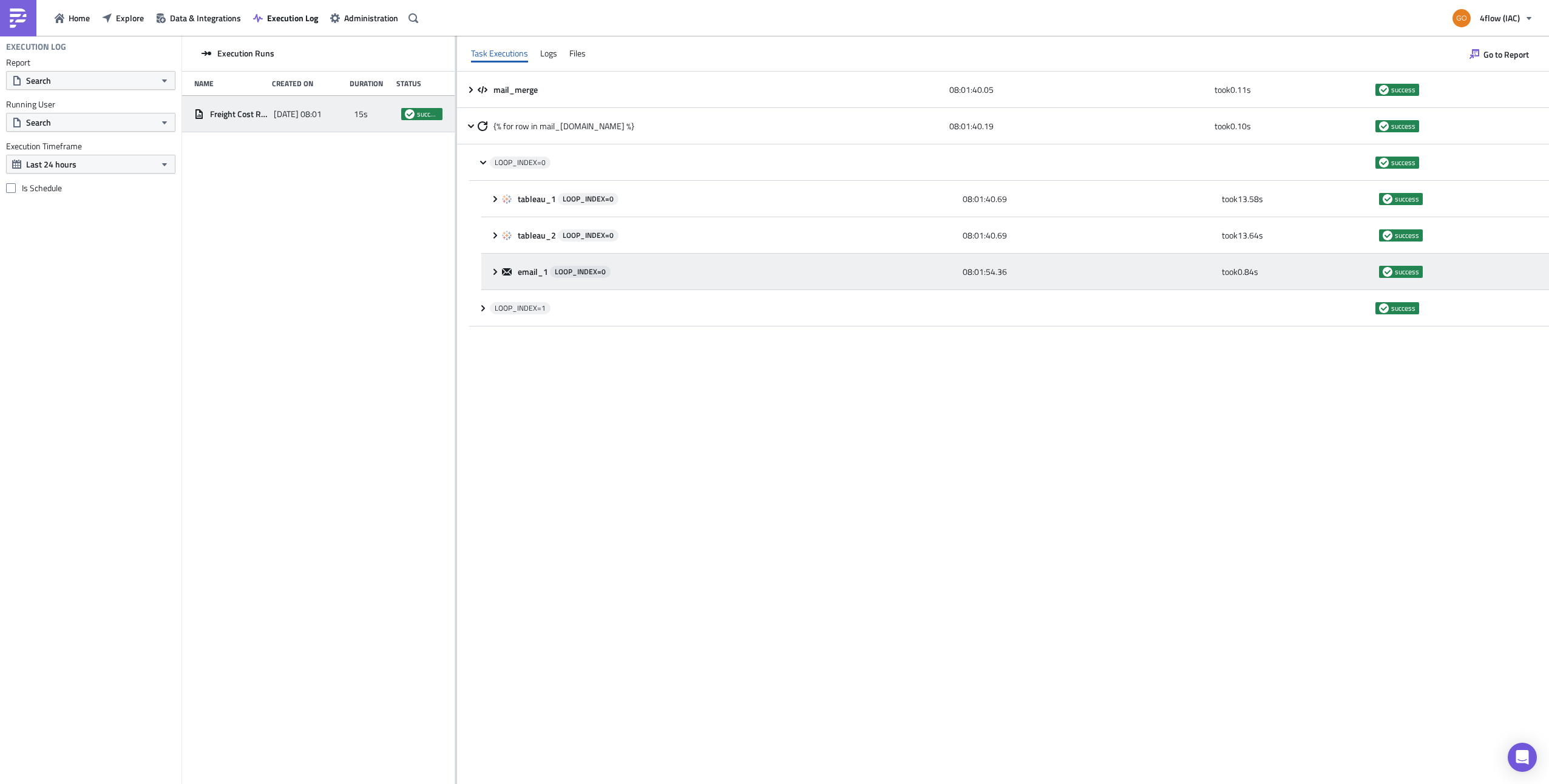
click at [491, 271] on icon at bounding box center [495, 271] width 10 height 10
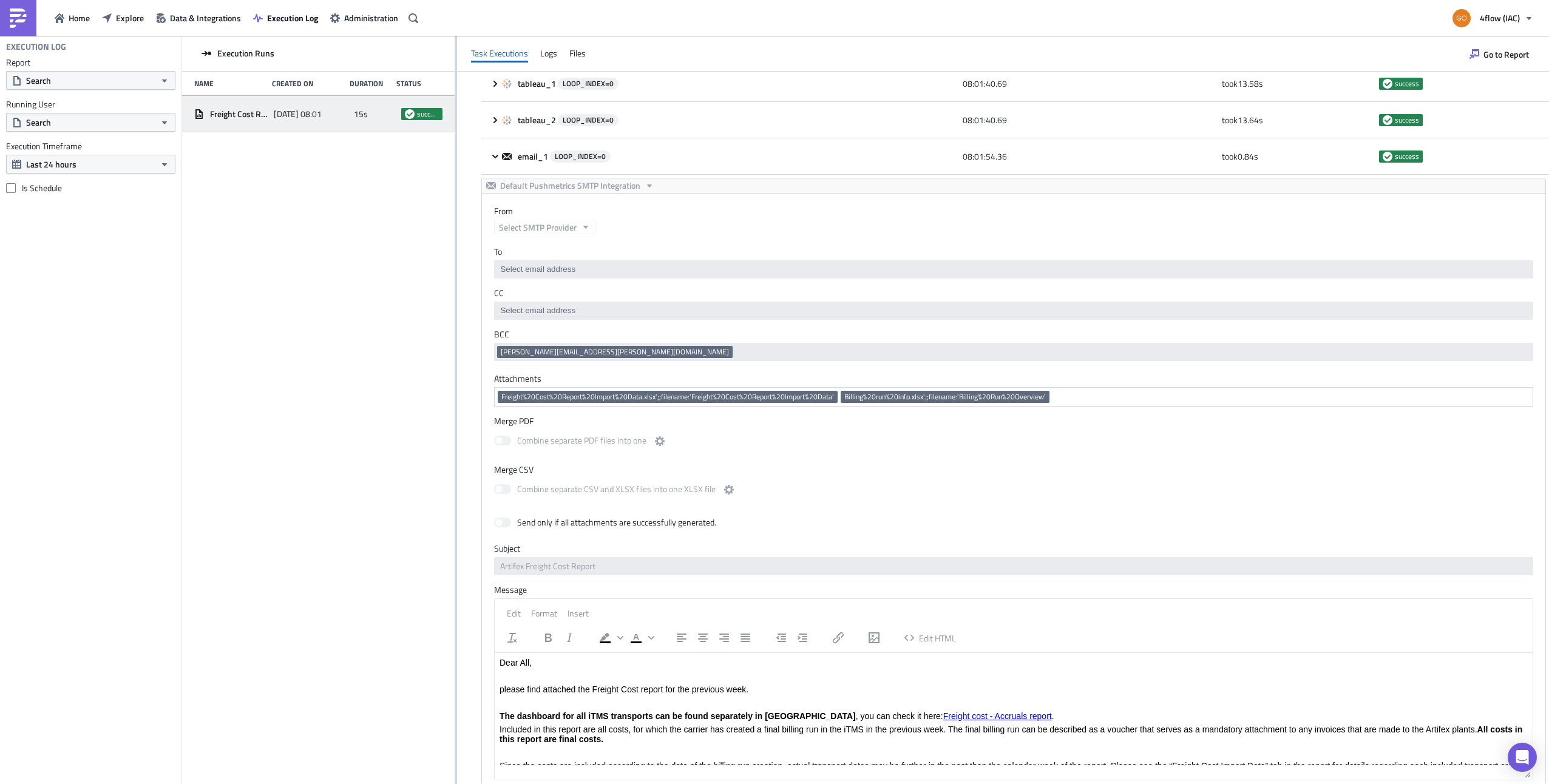
scroll to position [112, 0]
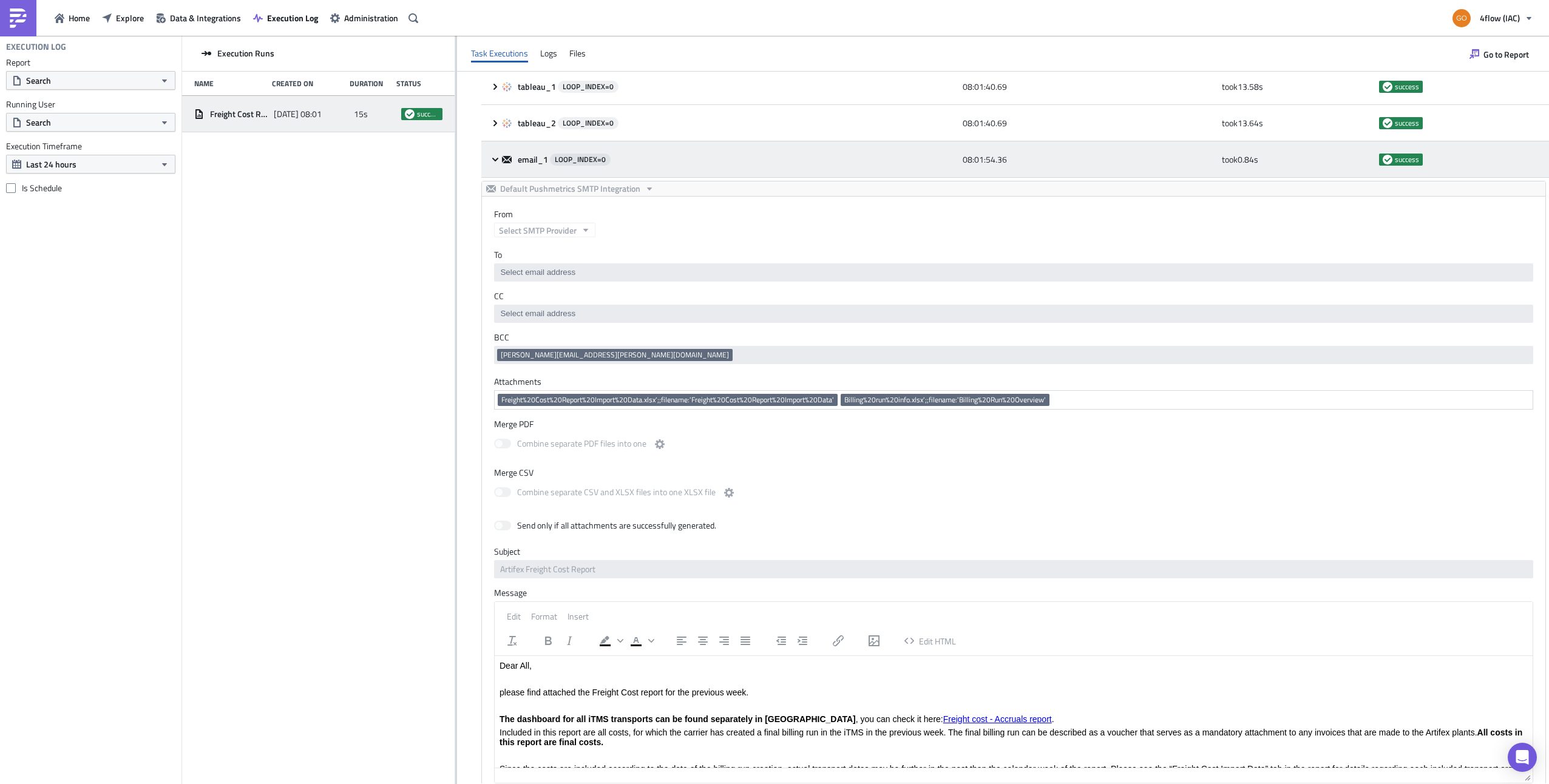
click at [494, 157] on icon at bounding box center [495, 159] width 10 height 10
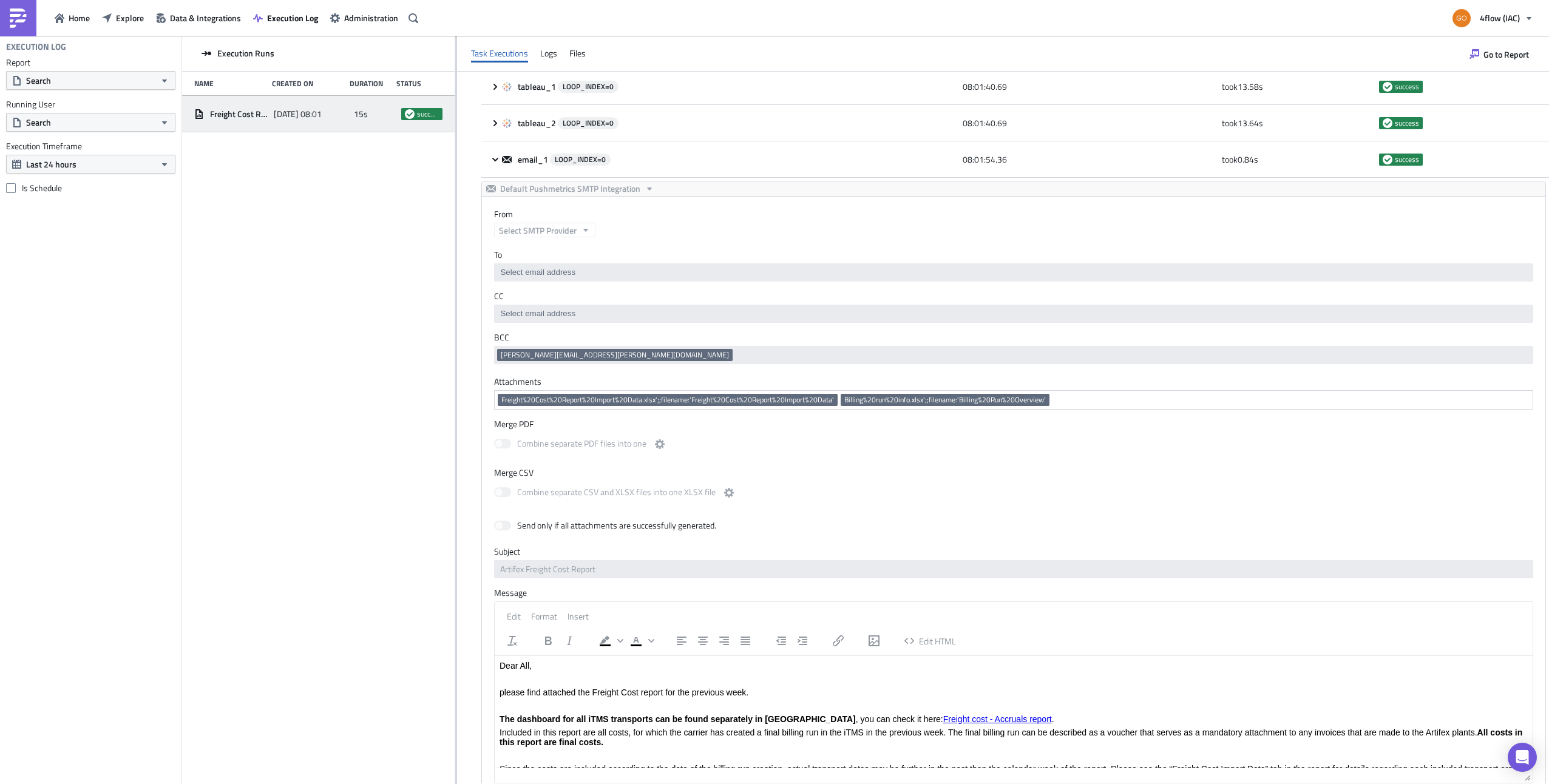
scroll to position [0, 0]
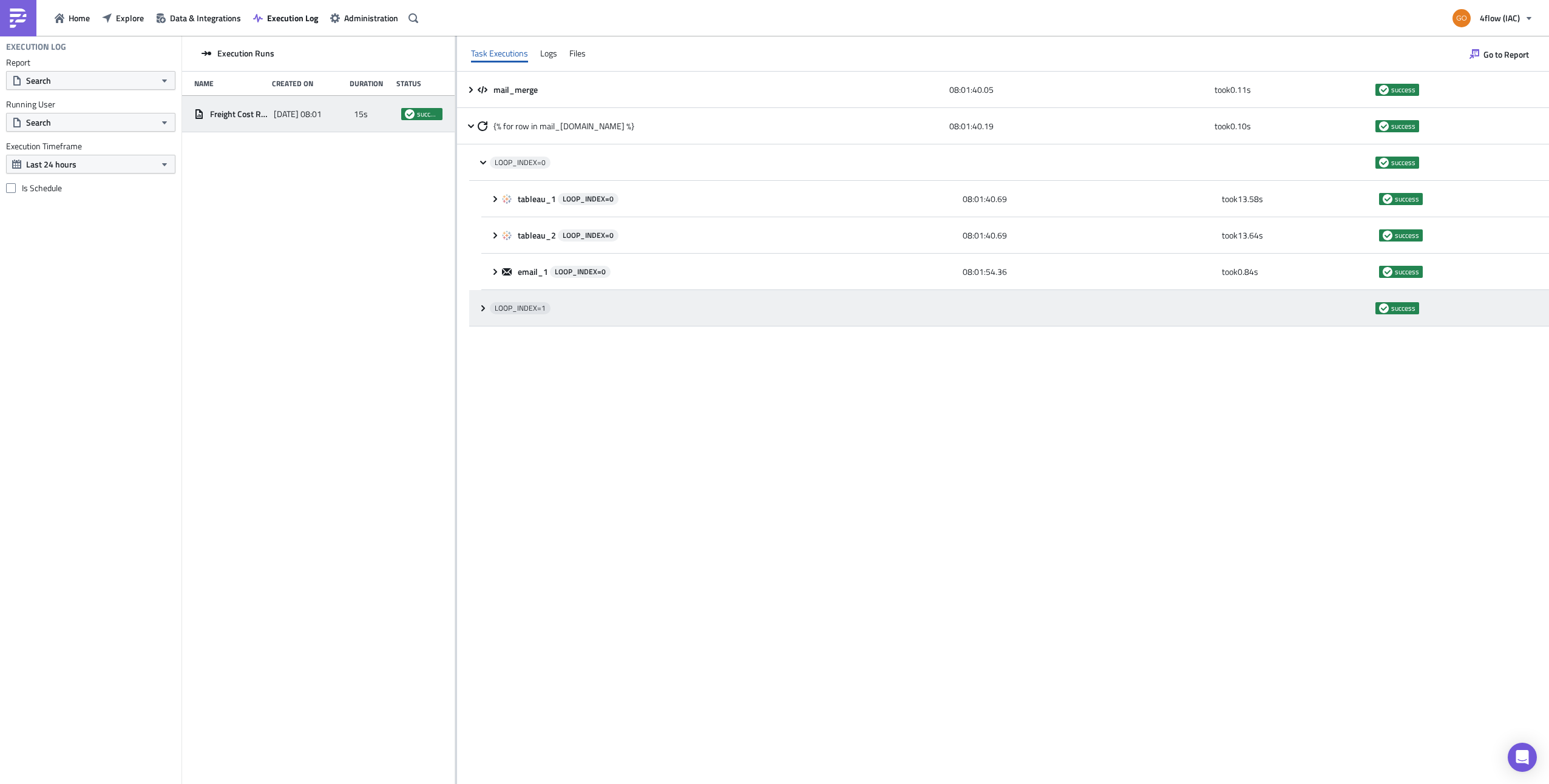
click at [480, 311] on icon at bounding box center [483, 308] width 10 height 10
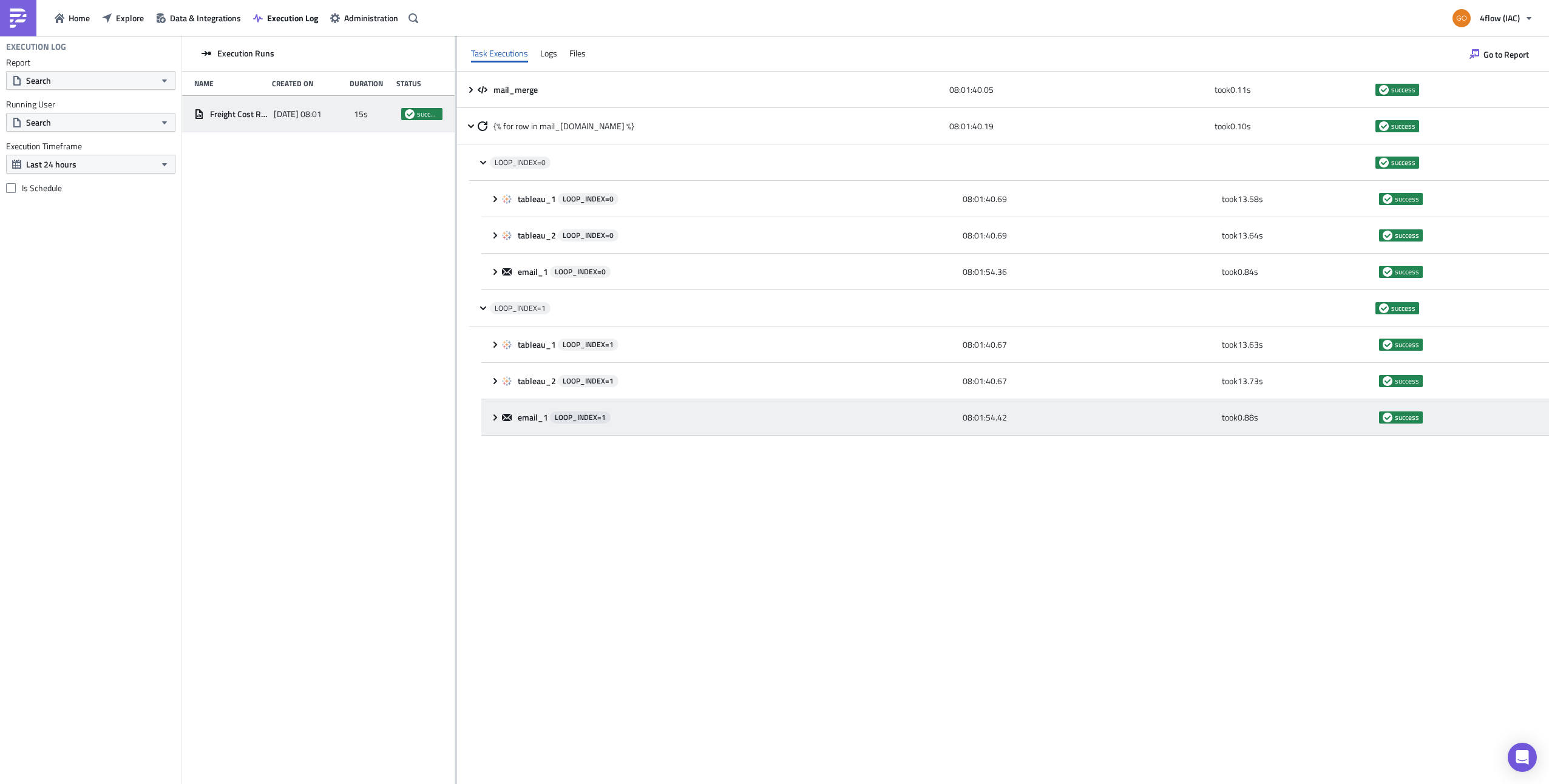
click at [493, 416] on icon at bounding box center [495, 417] width 10 height 10
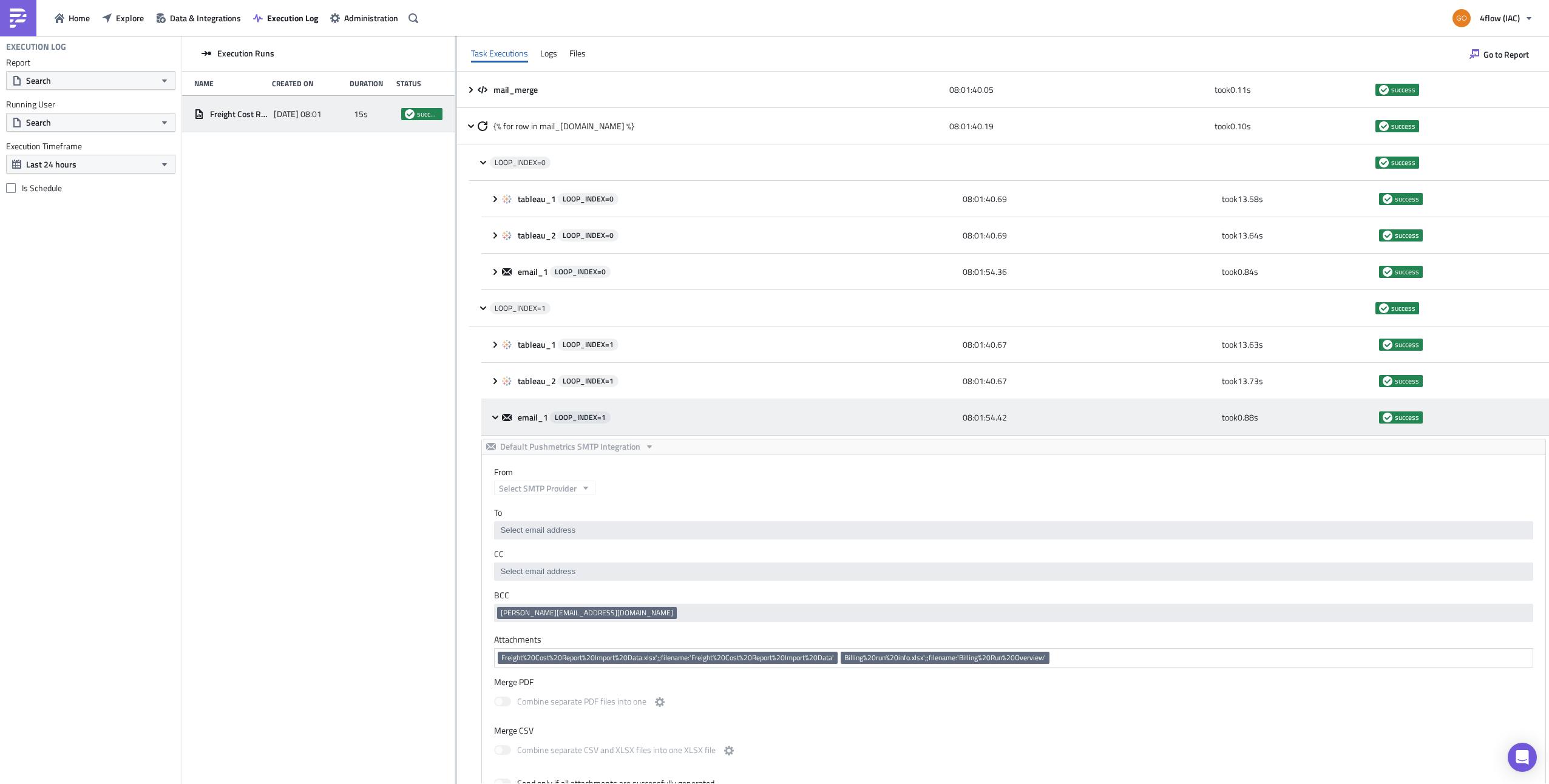
click at [496, 418] on icon at bounding box center [495, 417] width 6 height 4
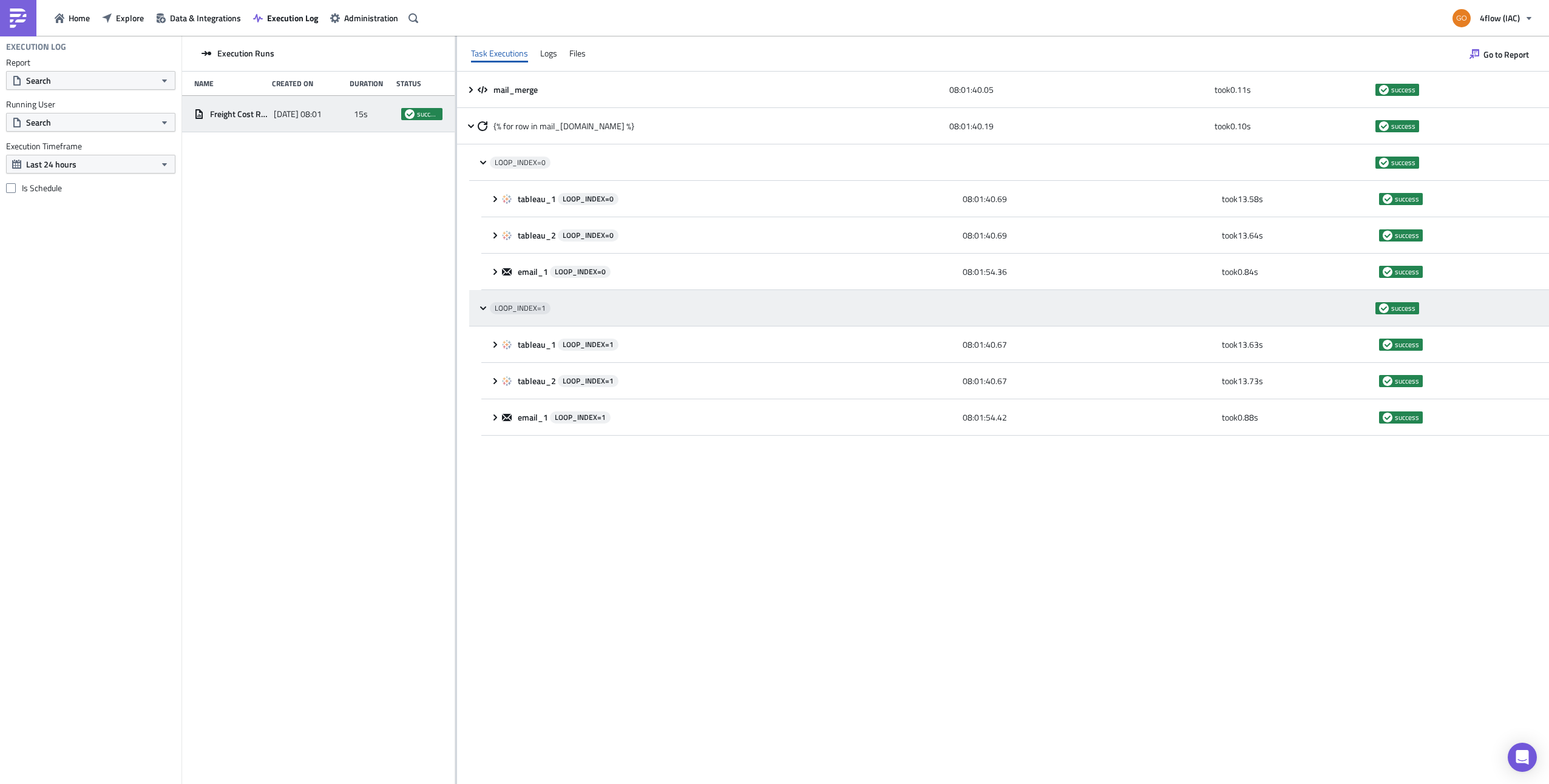
click at [484, 301] on div "LOOP_INDEX= 1 success" at bounding box center [1009, 308] width 1080 height 36
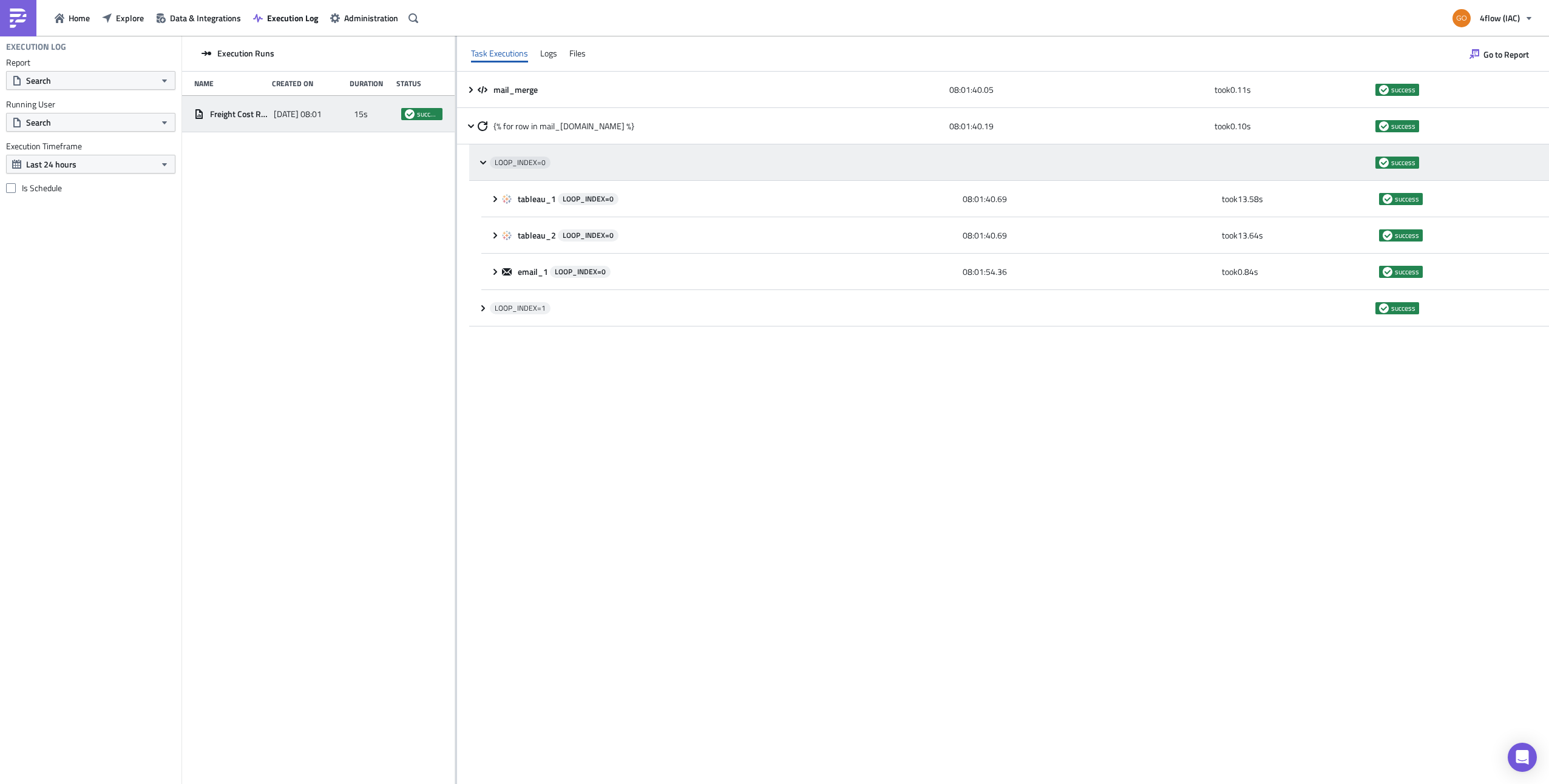
click at [484, 162] on icon at bounding box center [483, 162] width 10 height 10
